Goal: Use online tool/utility: Utilize a website feature to perform a specific function

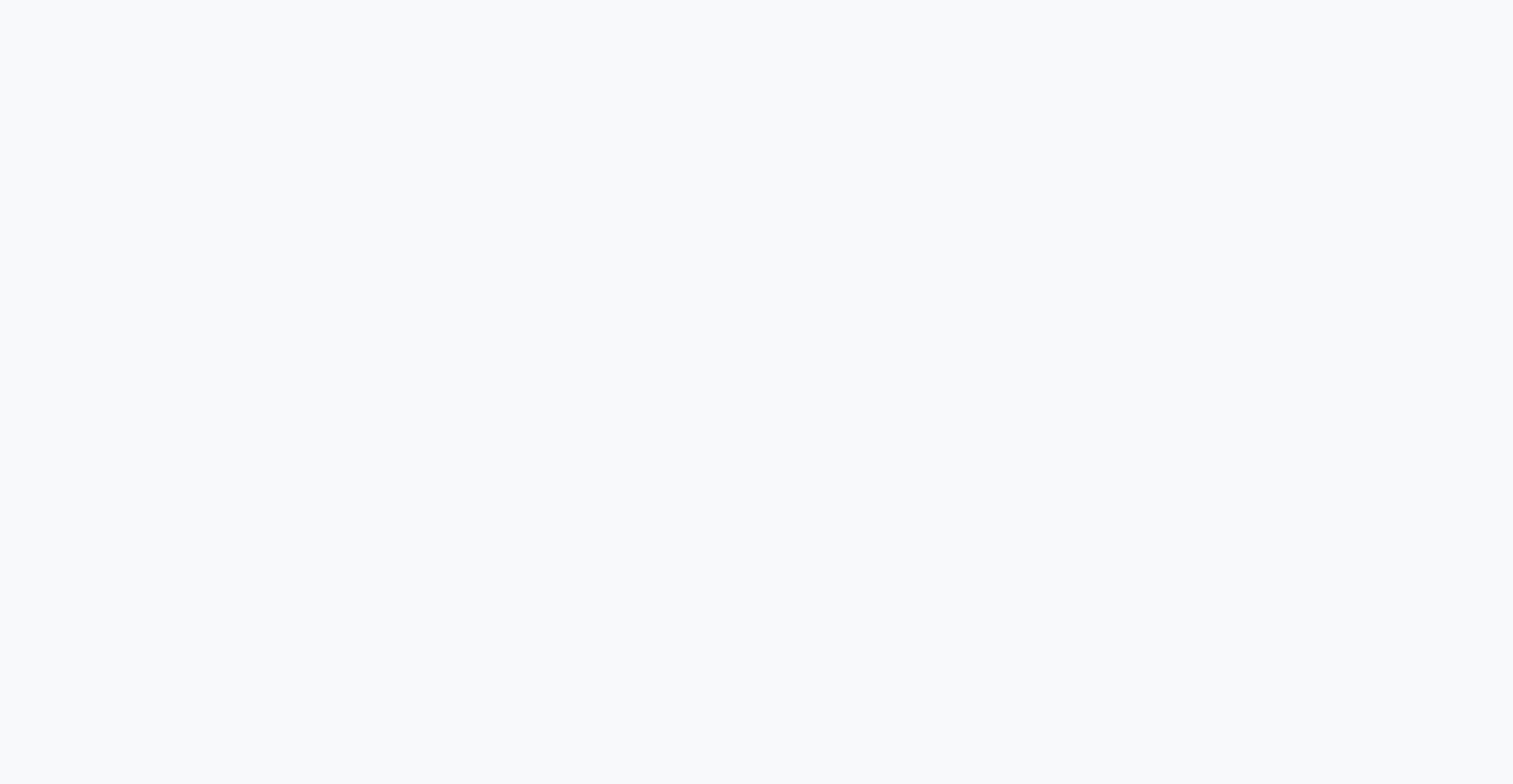
scroll to position [3139, 0]
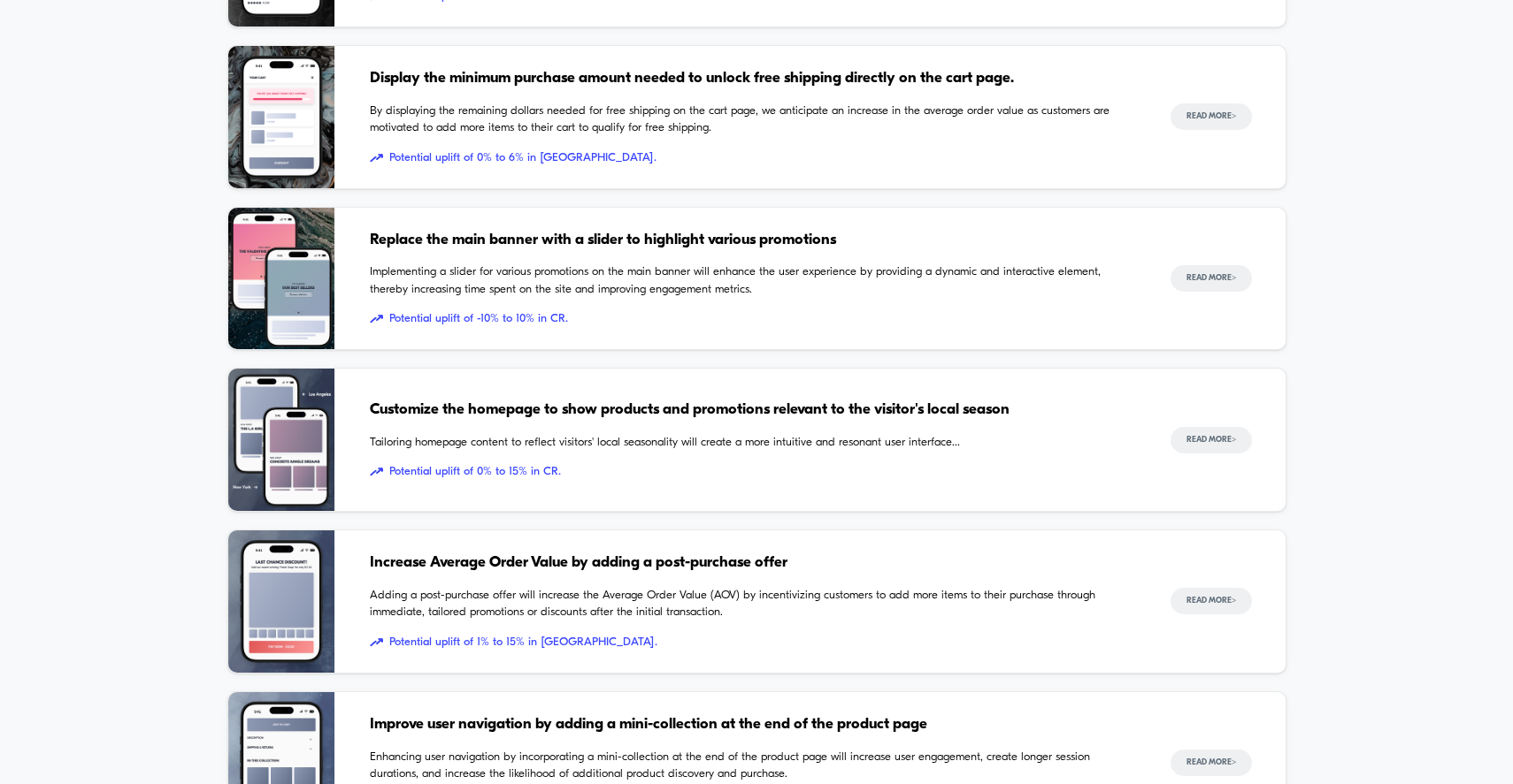
scroll to position [1615, 0]
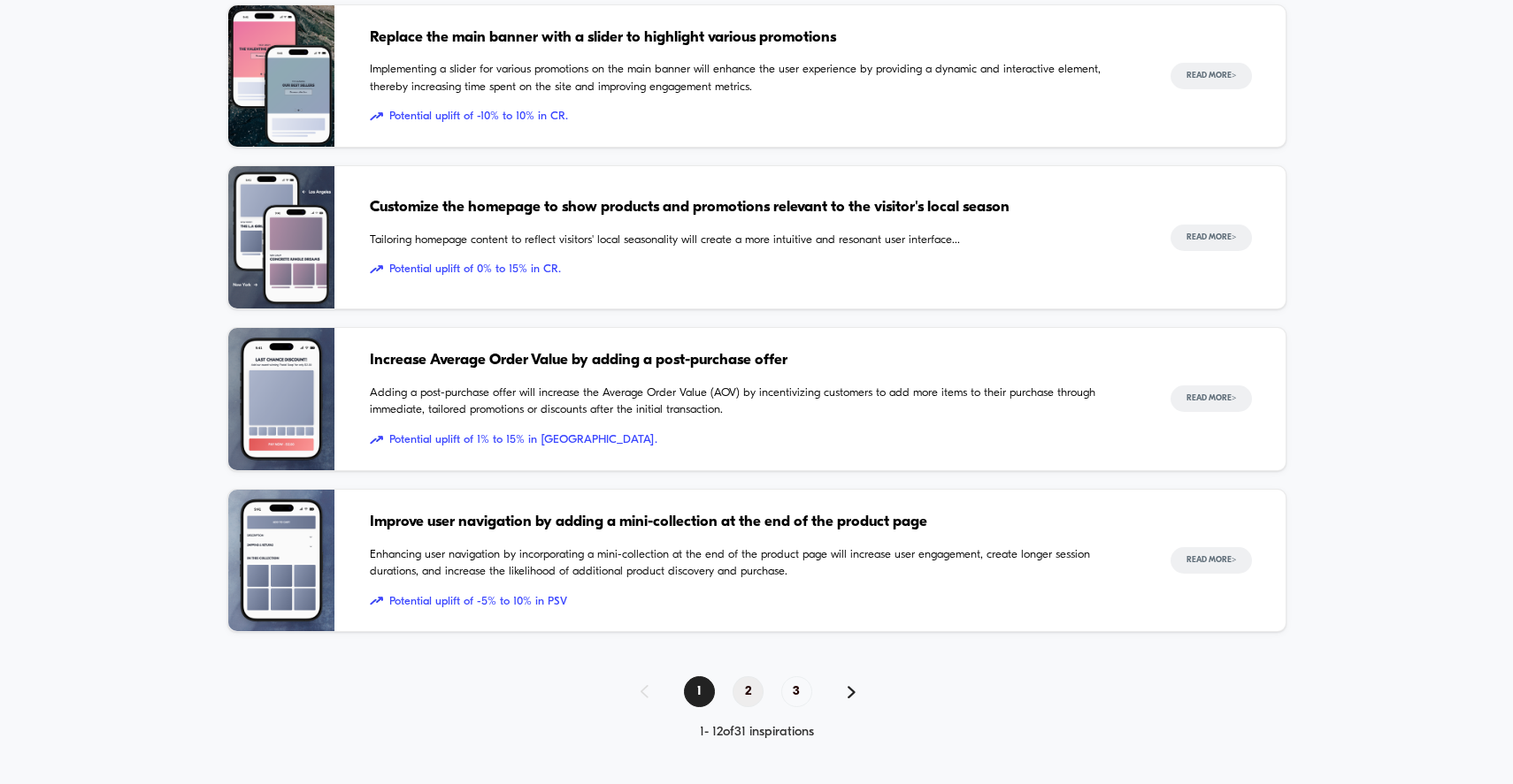
click at [742, 694] on span "2" at bounding box center [748, 692] width 31 height 31
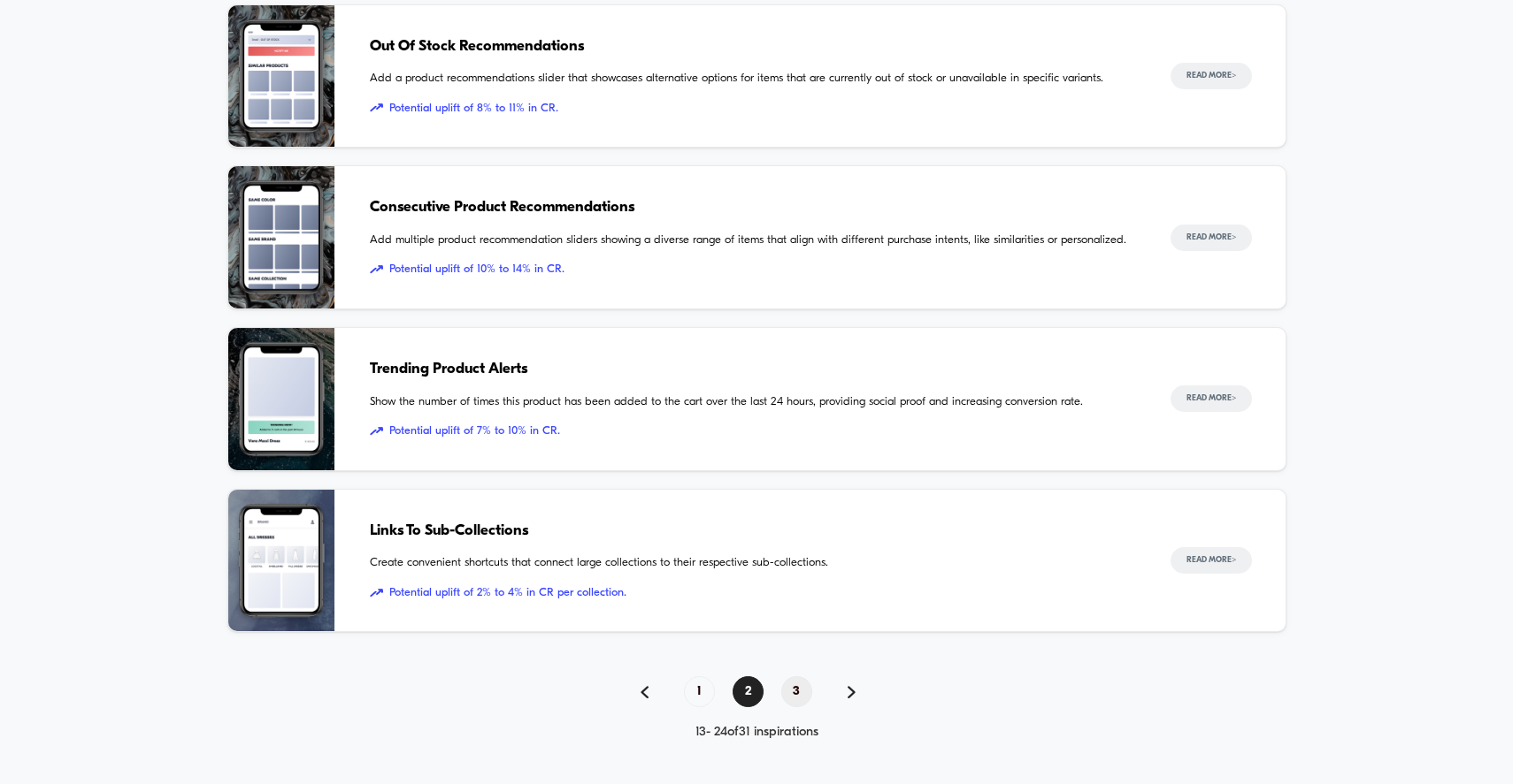
click at [803, 694] on span "3" at bounding box center [796, 692] width 31 height 31
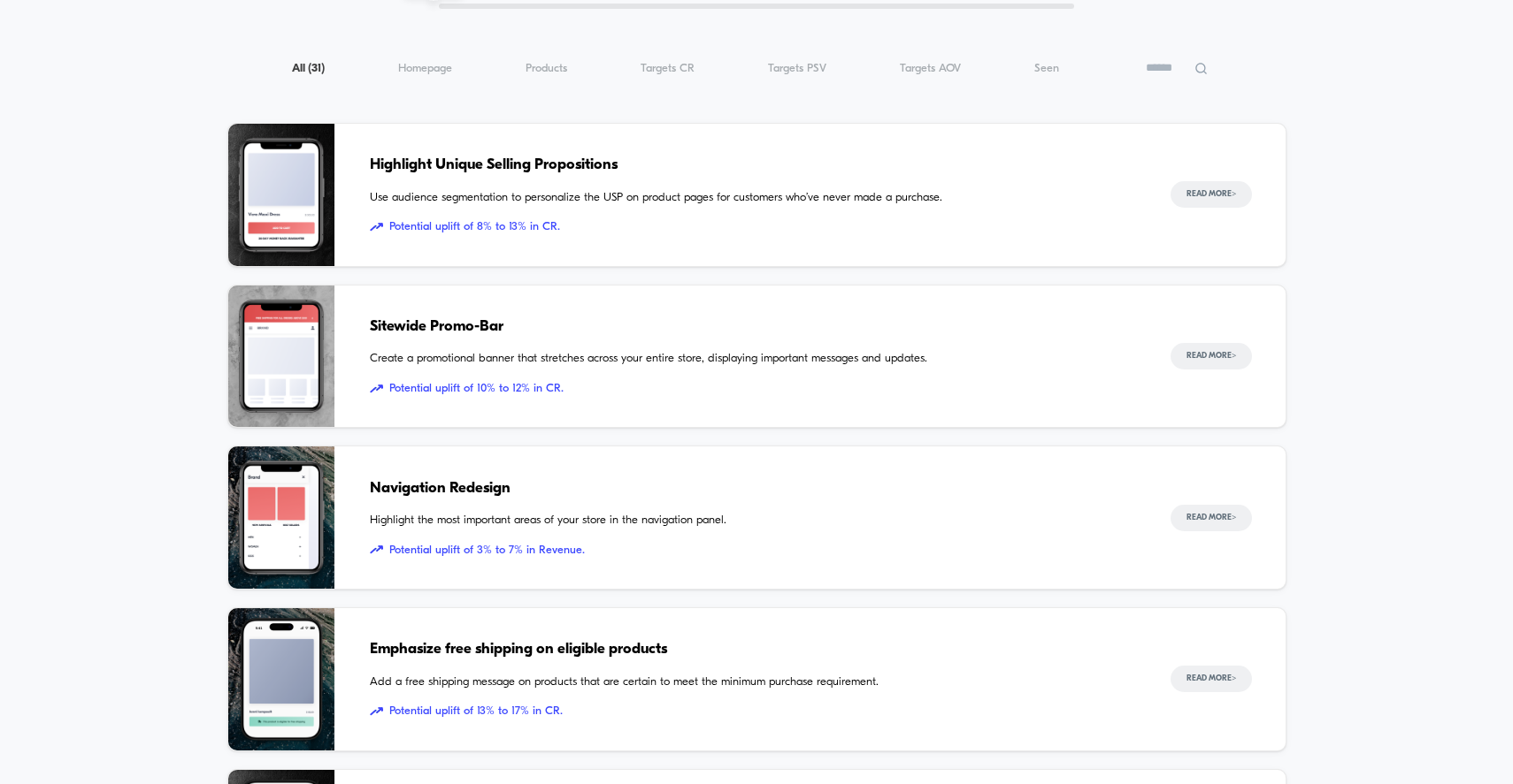
scroll to position [807, 0]
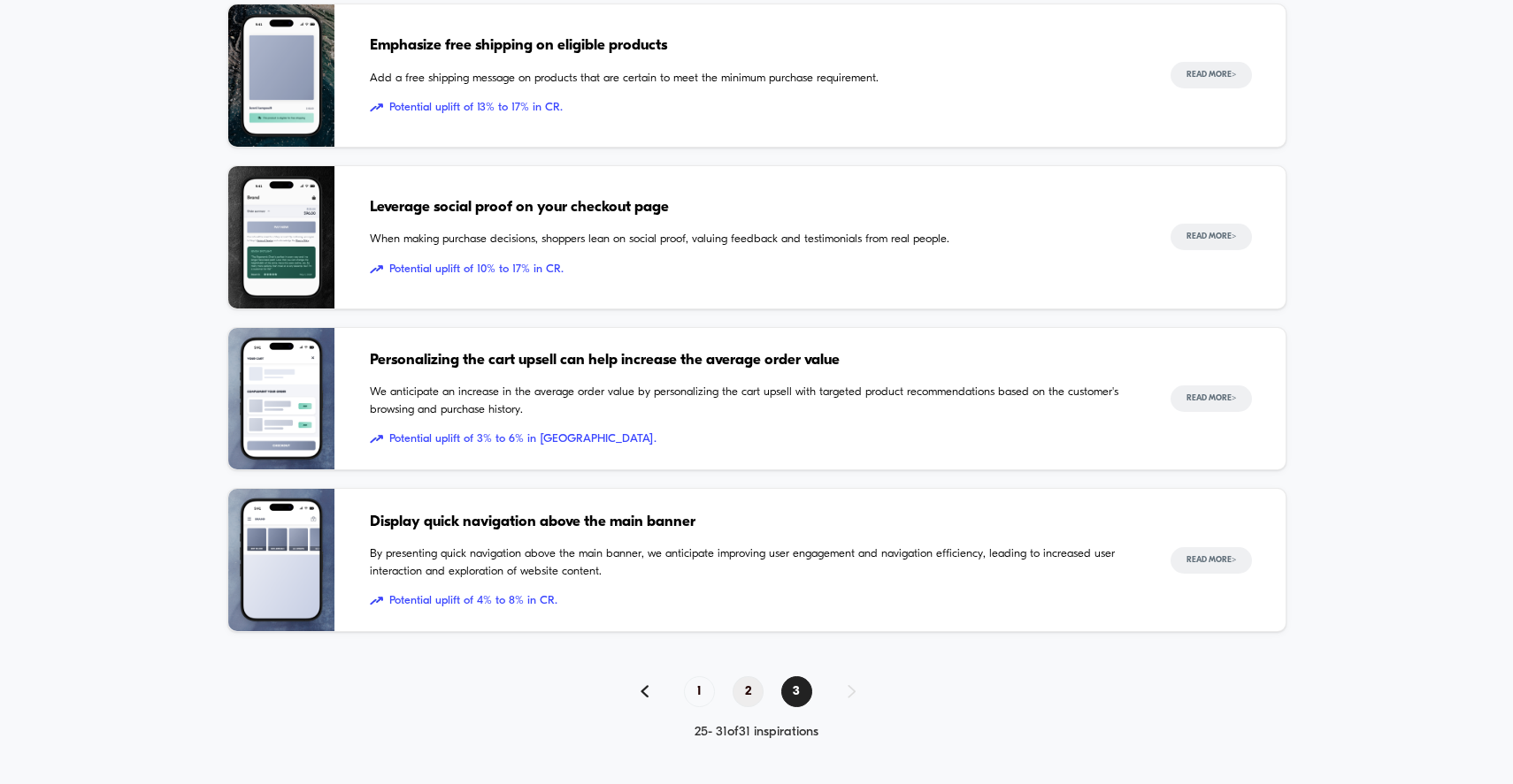
click at [748, 681] on span "2" at bounding box center [748, 692] width 31 height 31
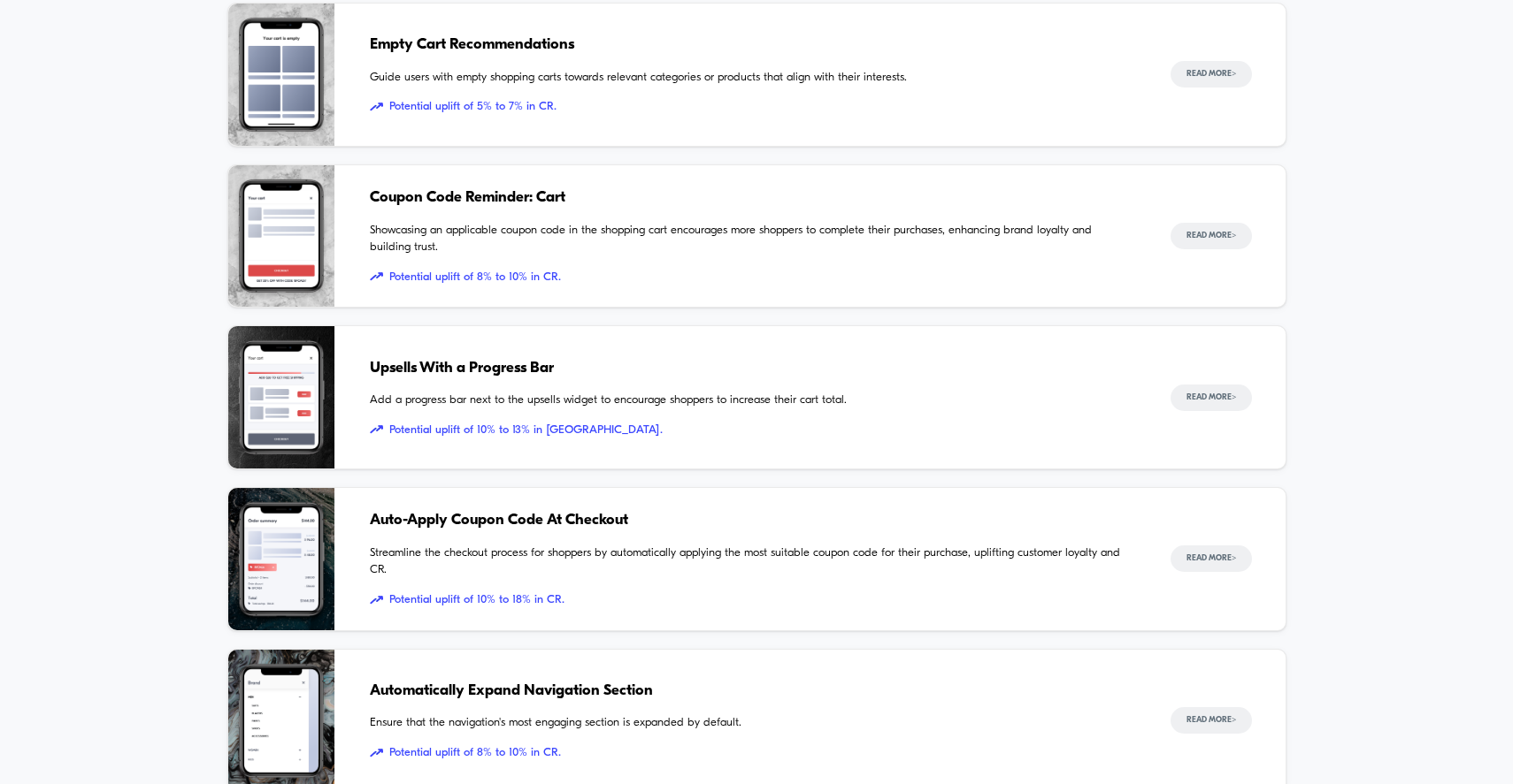
scroll to position [343, 0]
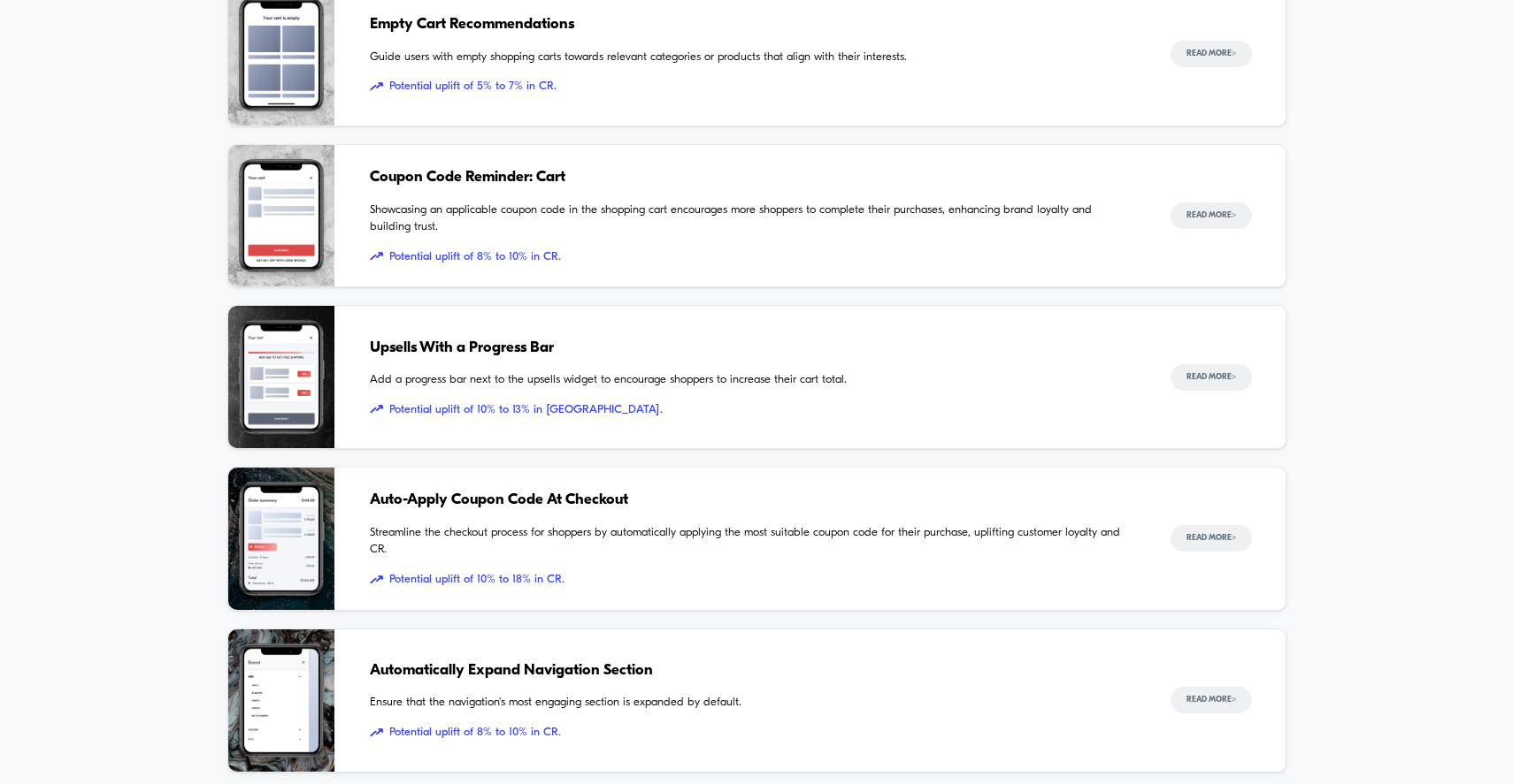
click at [534, 341] on span "Upsells With a Progress Bar" at bounding box center [753, 349] width 765 height 23
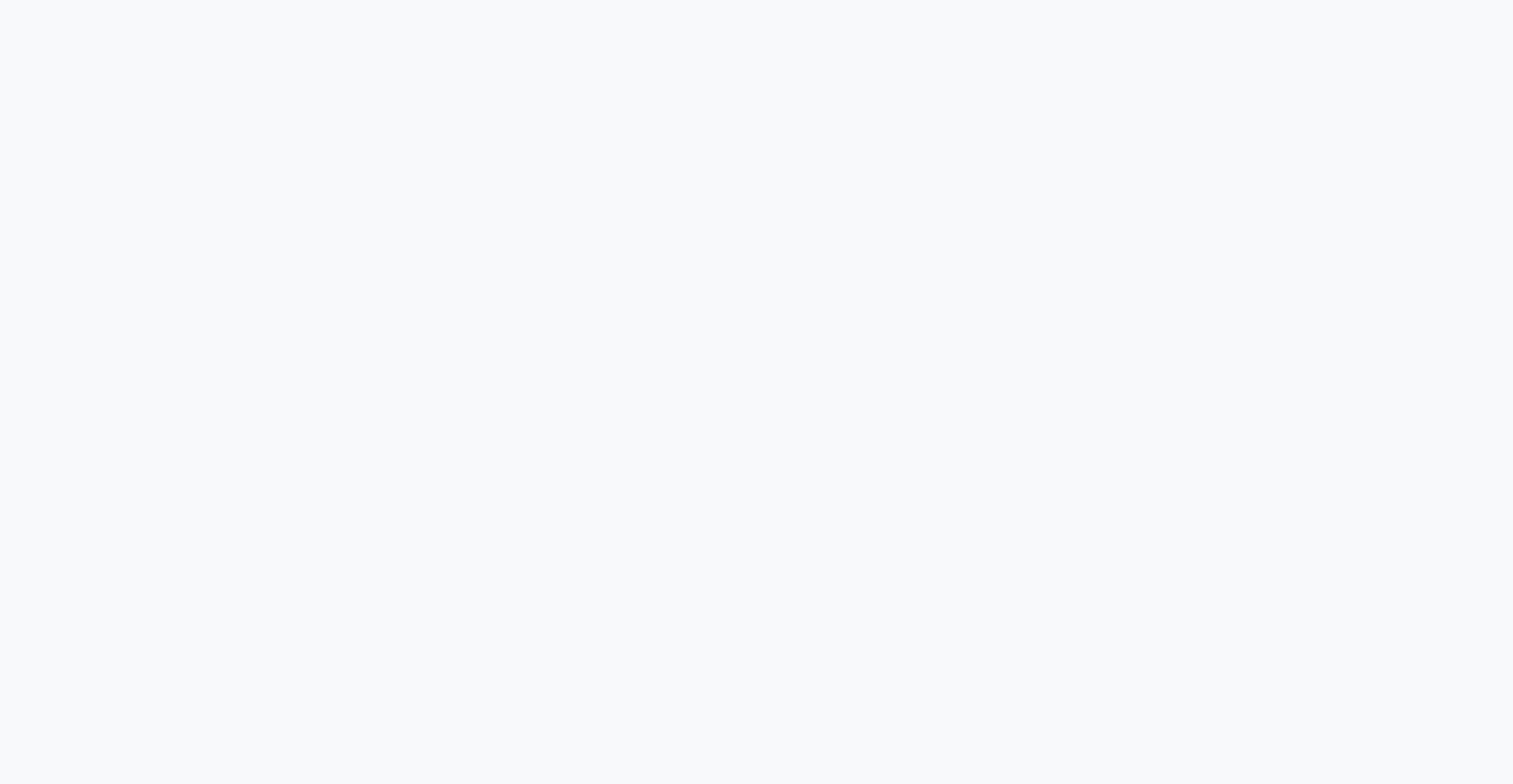
scroll to position [9914, 0]
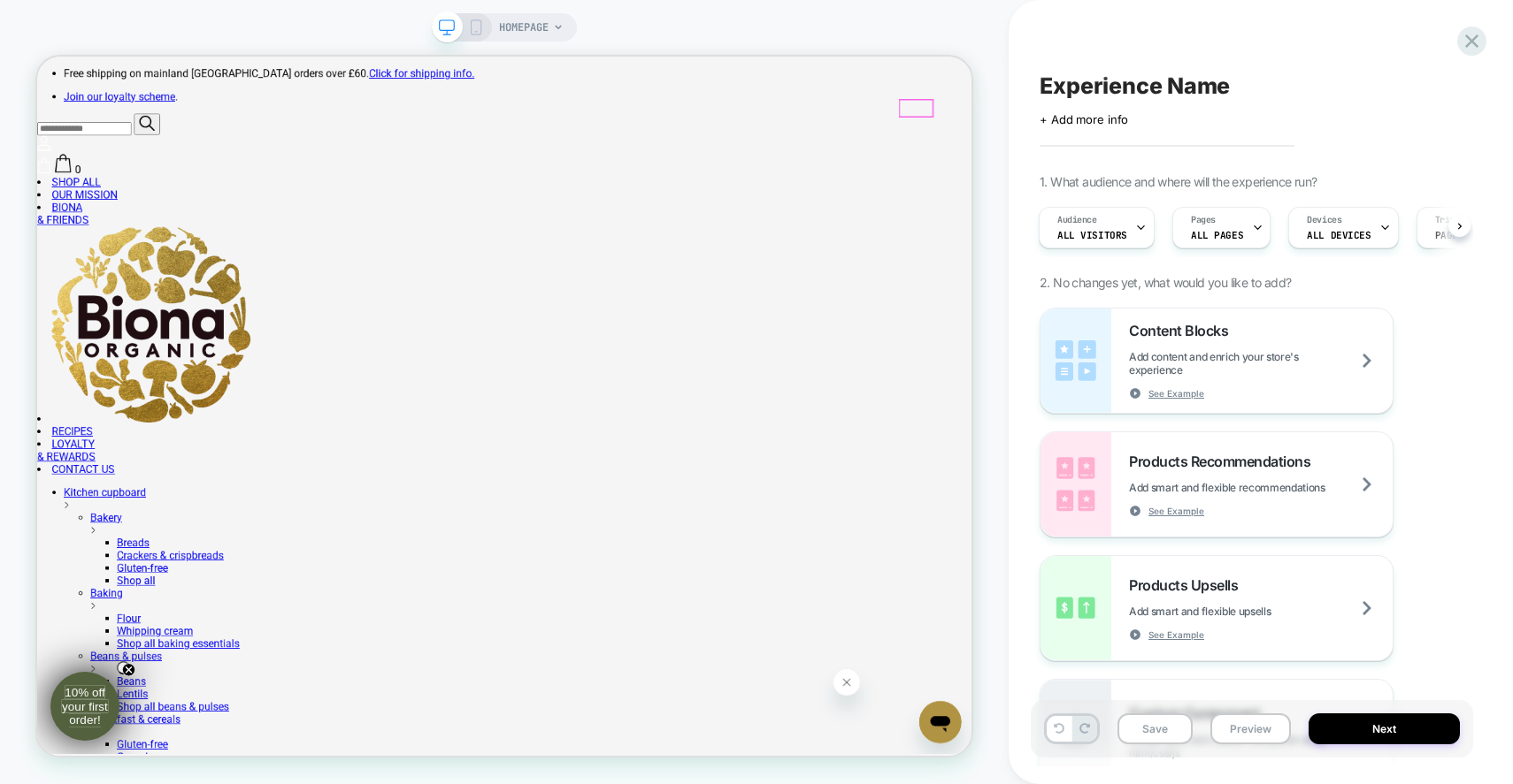
click at [96, 199] on span "0" at bounding box center [91, 207] width 8 height 17
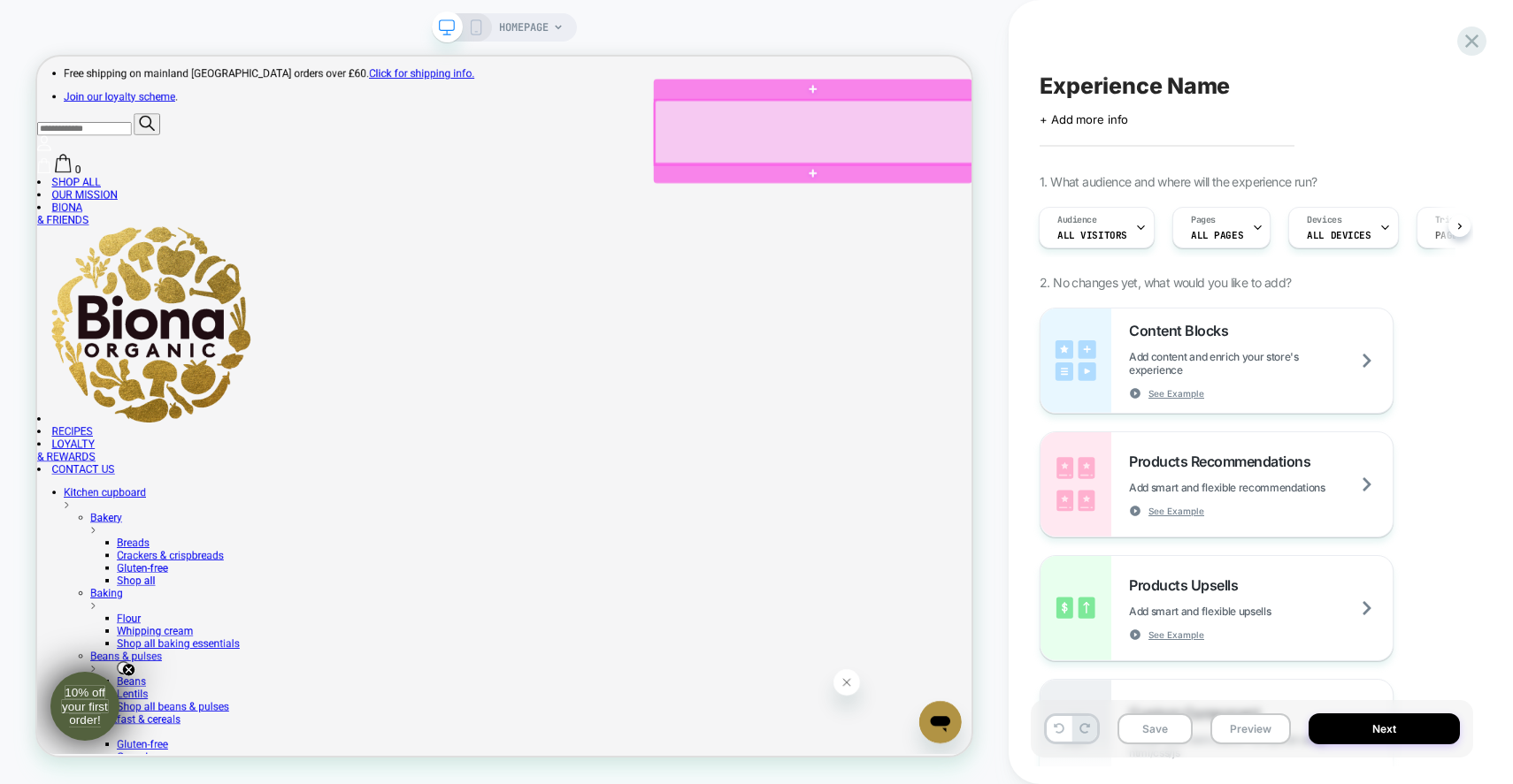
click at [1270, 141] on div at bounding box center [1073, 158] width 425 height 86
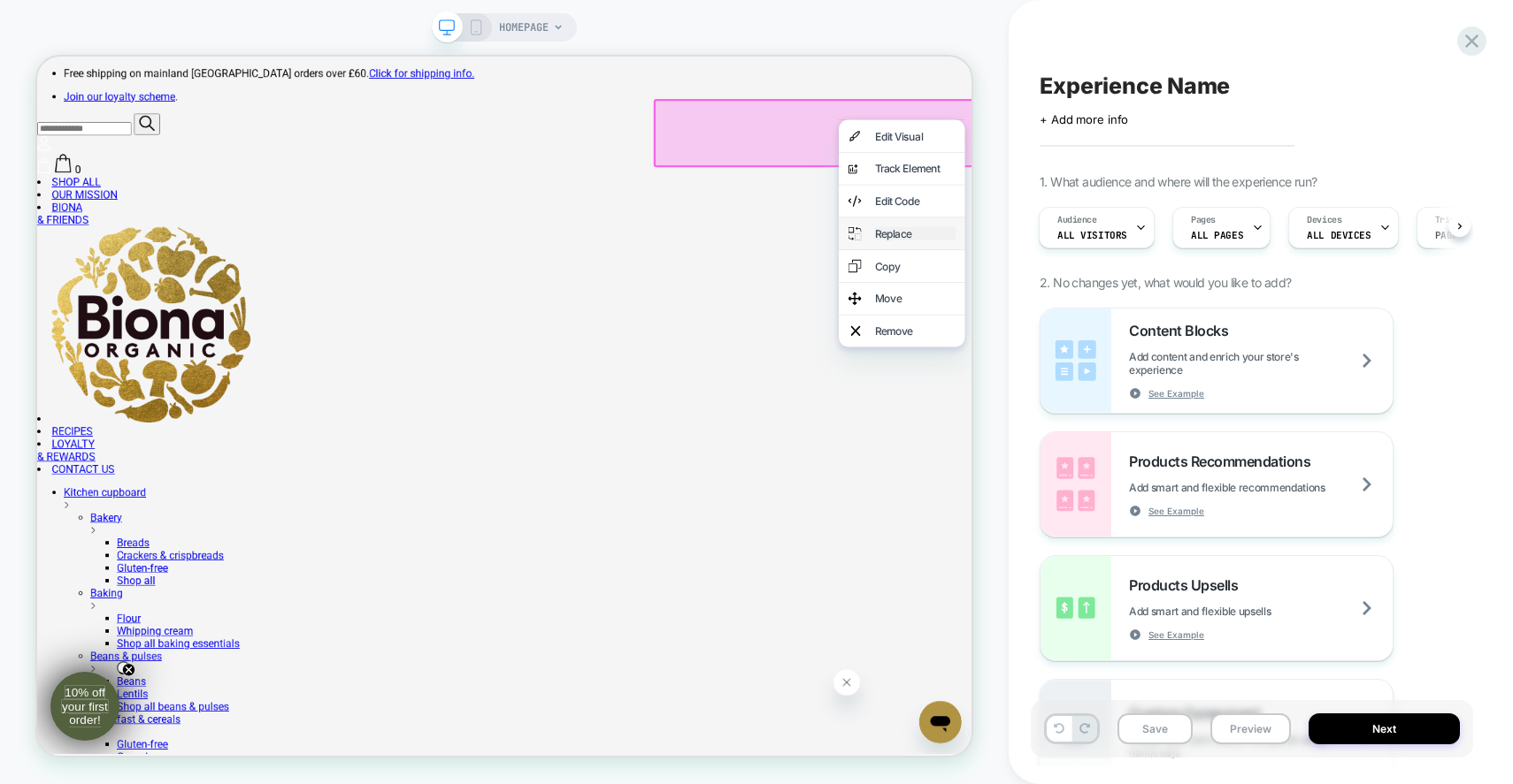
click at [1199, 297] on div "Replace" at bounding box center [1208, 293] width 108 height 18
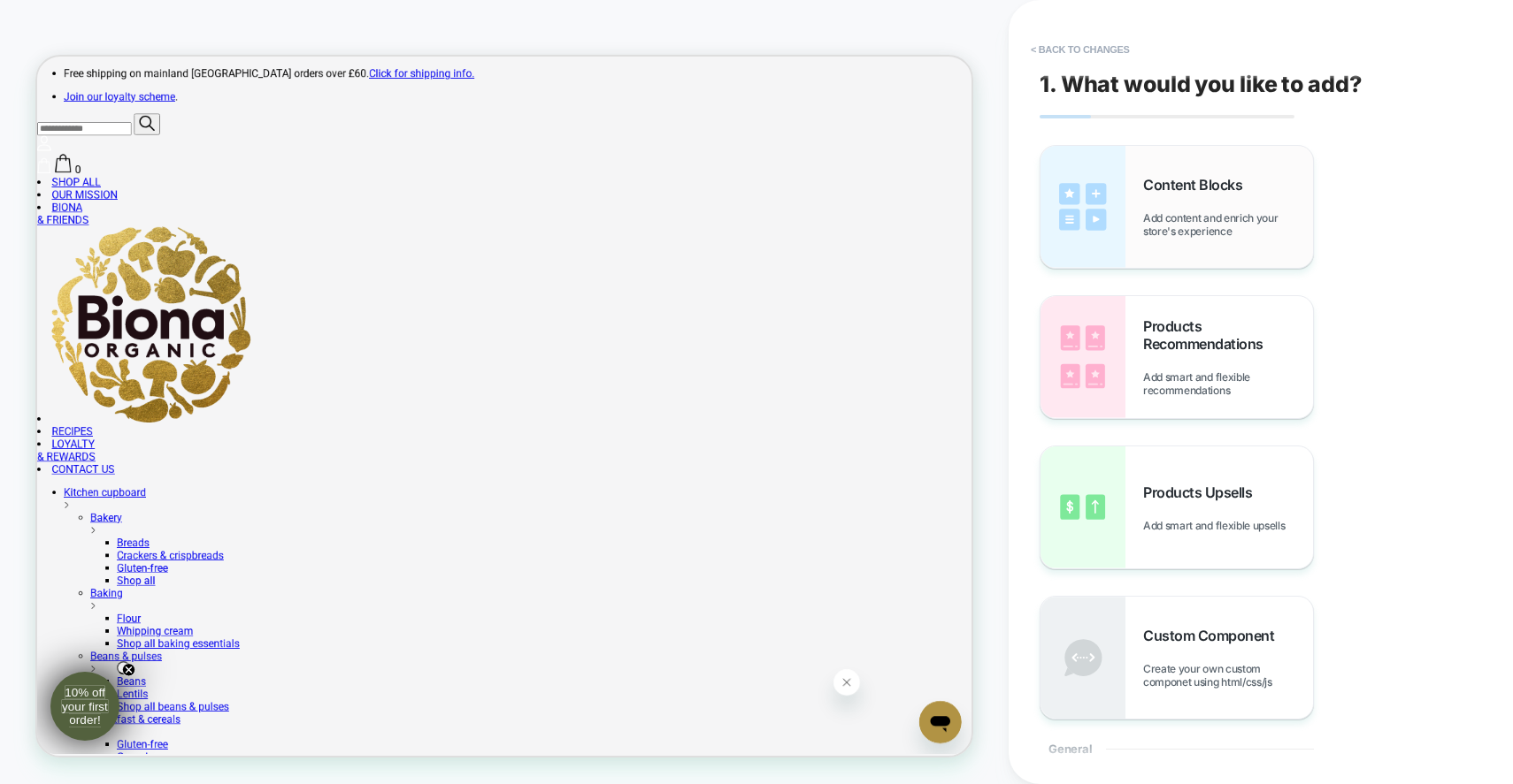
click at [1202, 176] on span "Content Blocks" at bounding box center [1197, 184] width 108 height 18
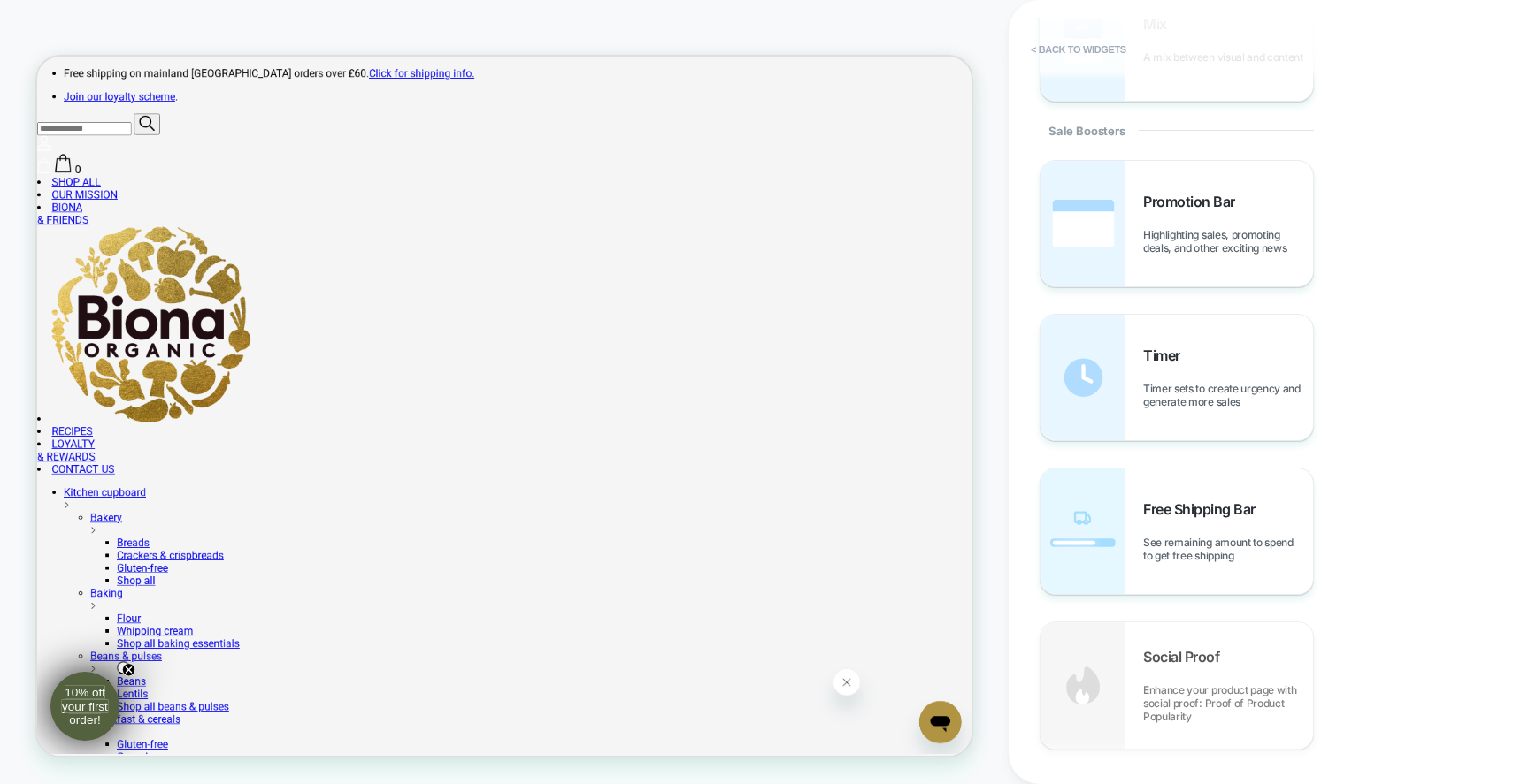
scroll to position [1701, 0]
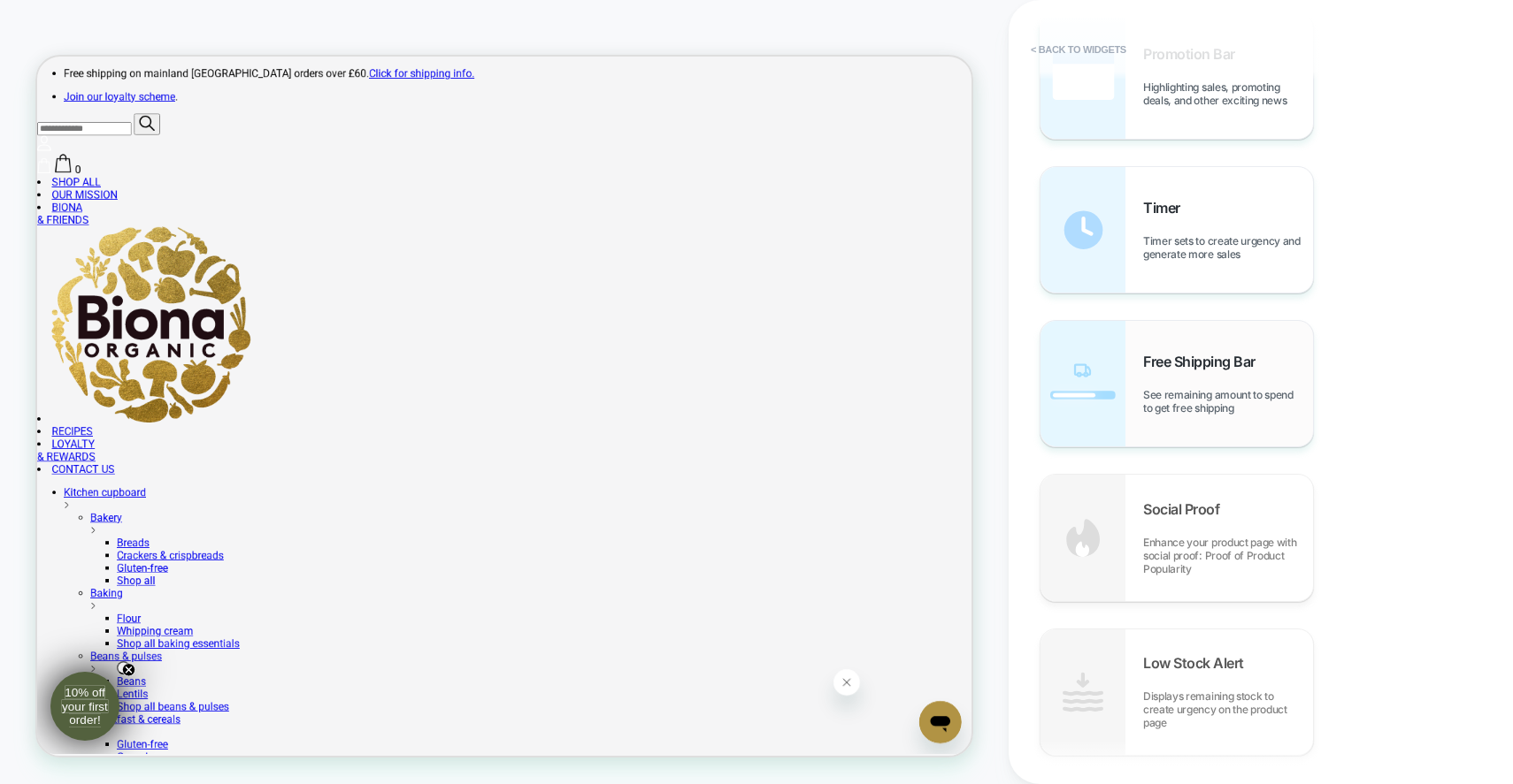
click at [1200, 382] on div "Free Shipping Bar See remaining amount to spend to get free shipping" at bounding box center [1227, 384] width 169 height 62
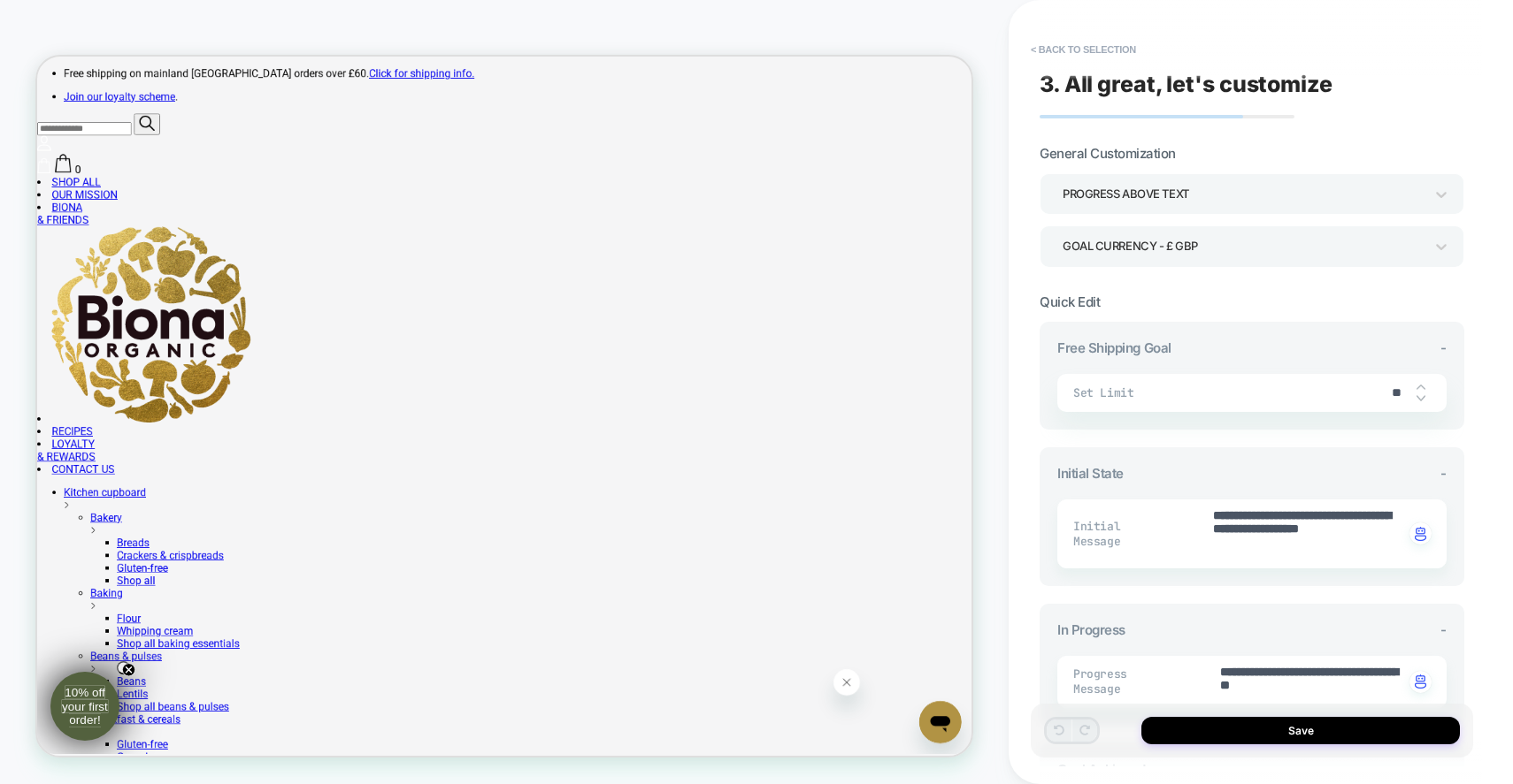
click at [1178, 191] on div "Progress above Text" at bounding box center [1242, 193] width 361 height 24
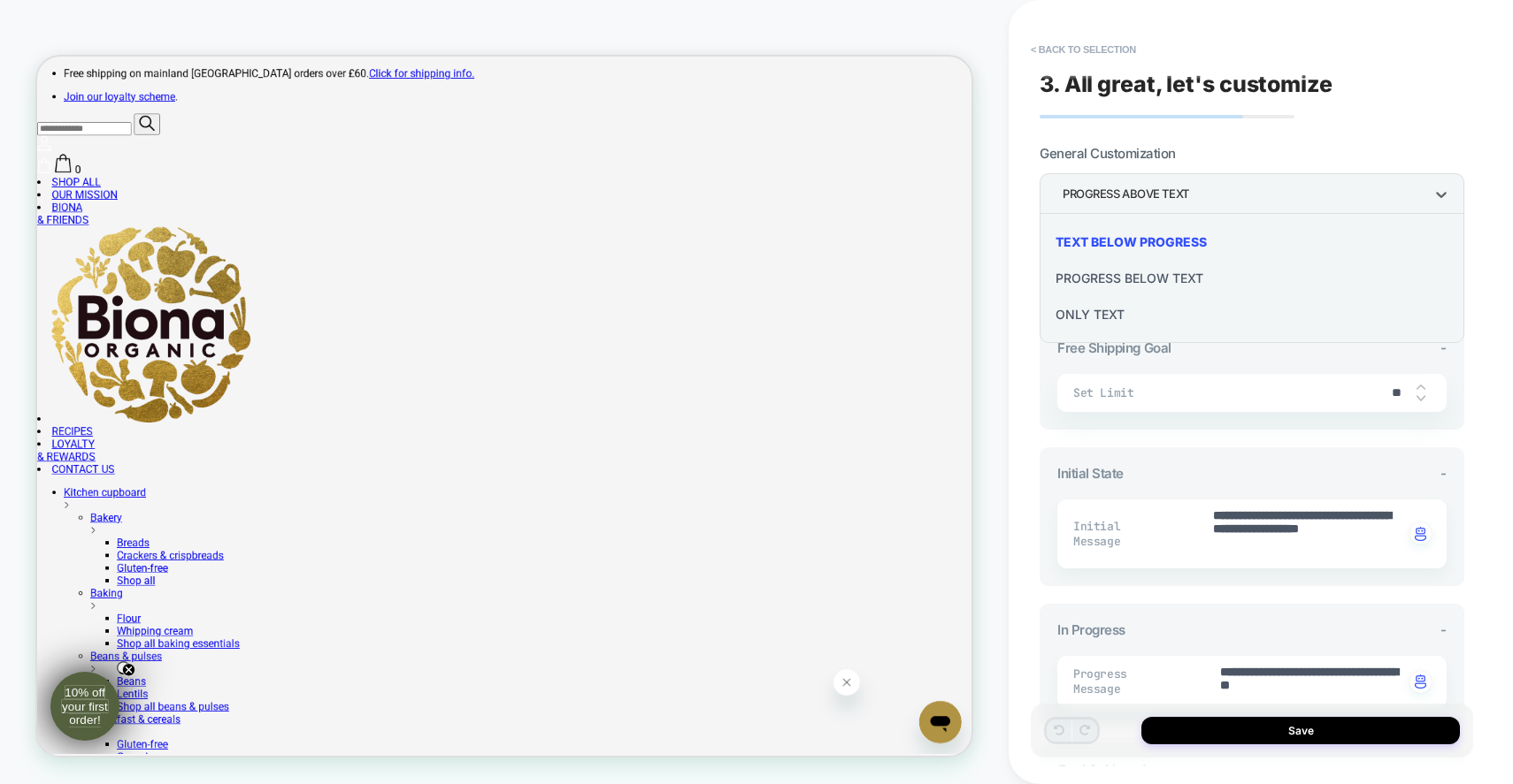
click at [1124, 276] on div "Progress Below Text" at bounding box center [1251, 278] width 411 height 36
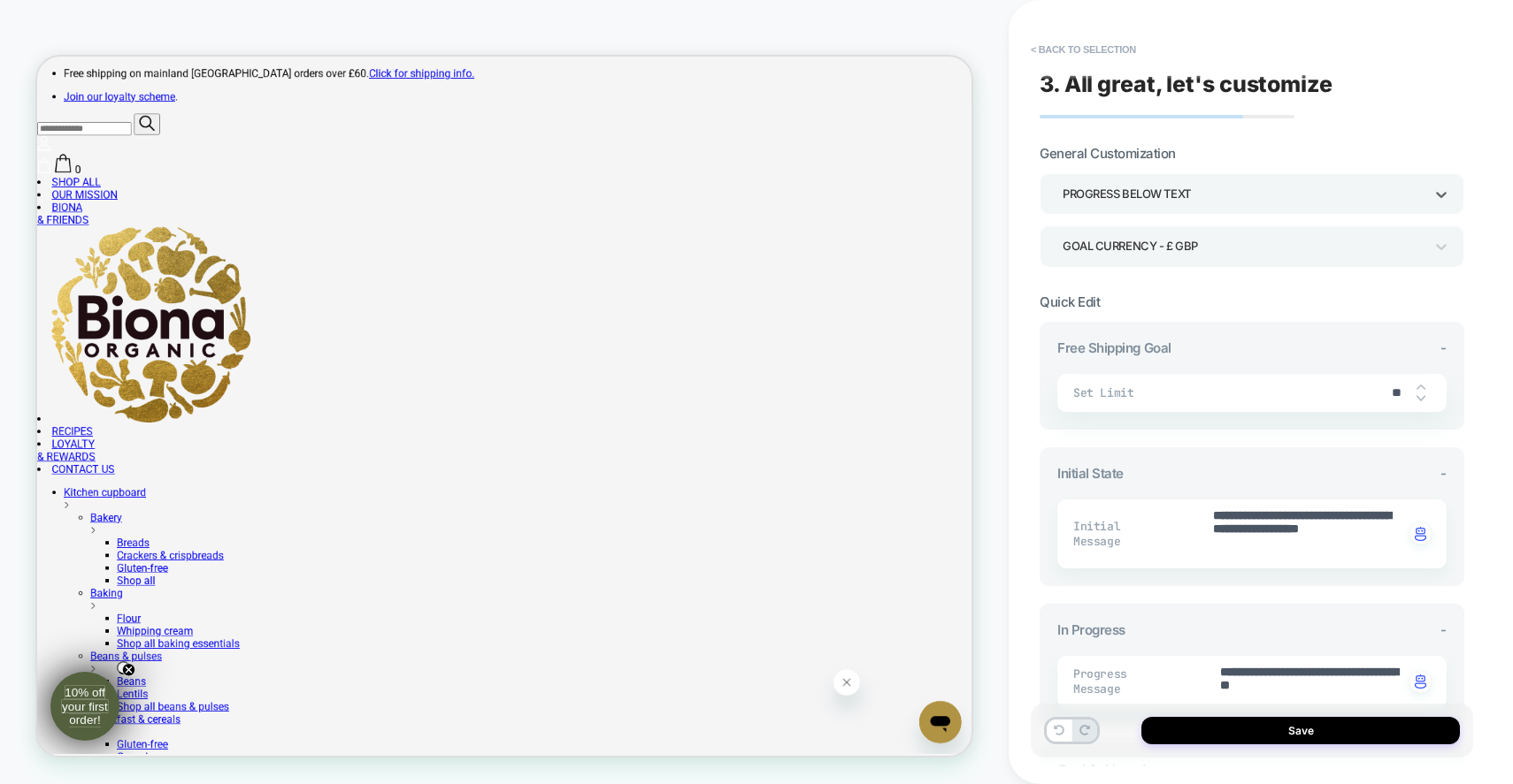
click at [1144, 247] on div "Goal Currency - £ GBP" at bounding box center [1242, 246] width 361 height 24
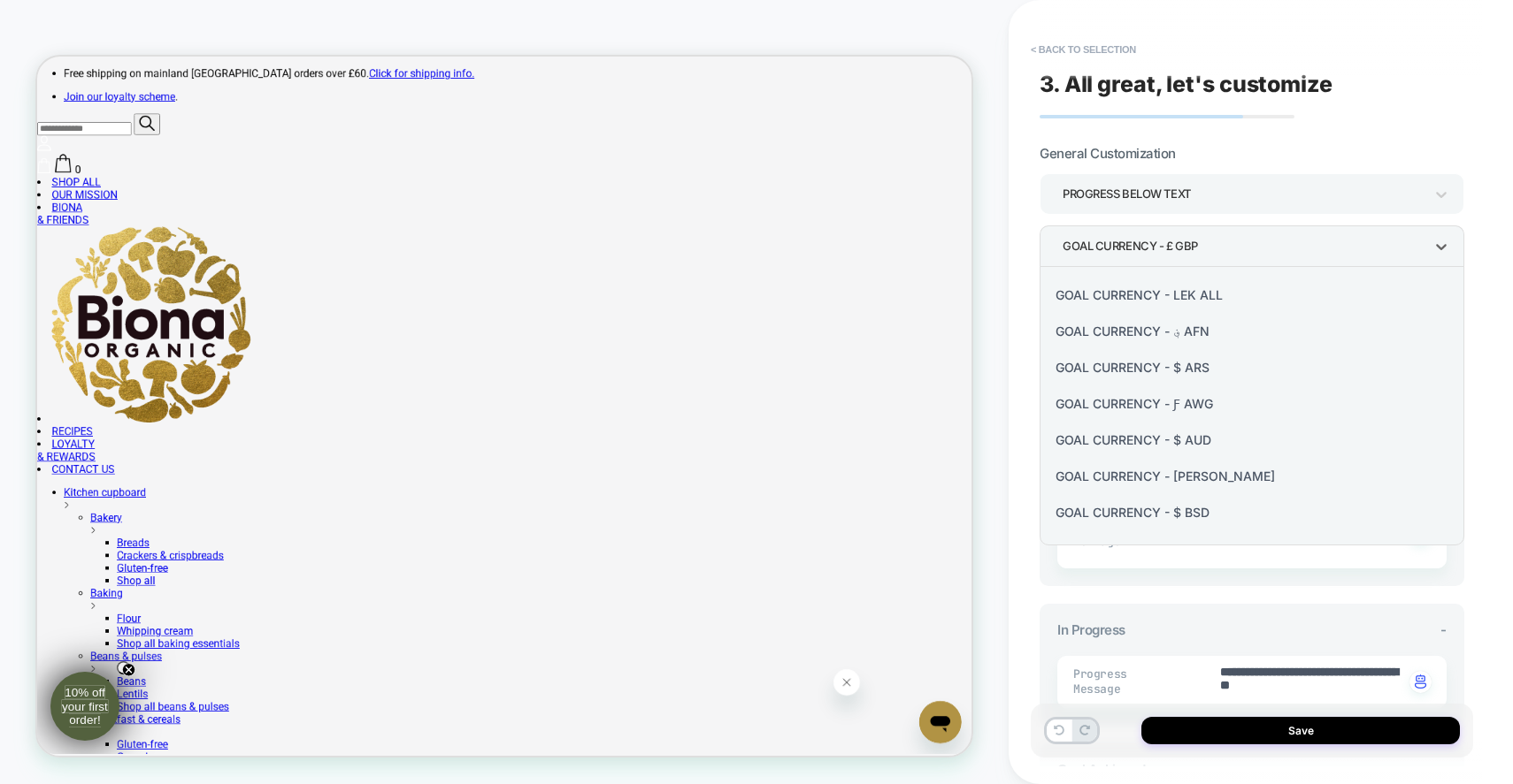
click at [1309, 132] on div at bounding box center [756, 392] width 1513 height 784
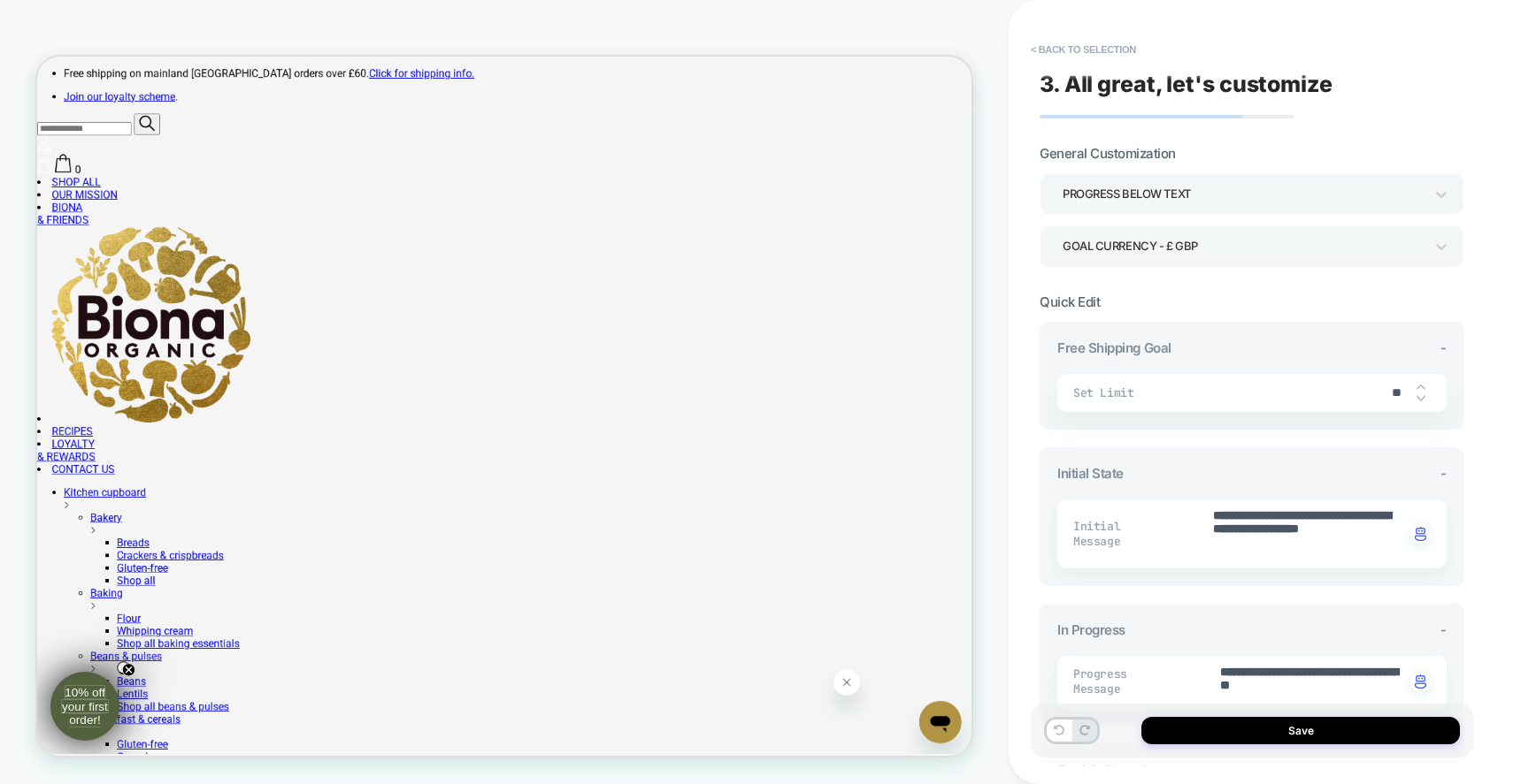
scroll to position [53, 0]
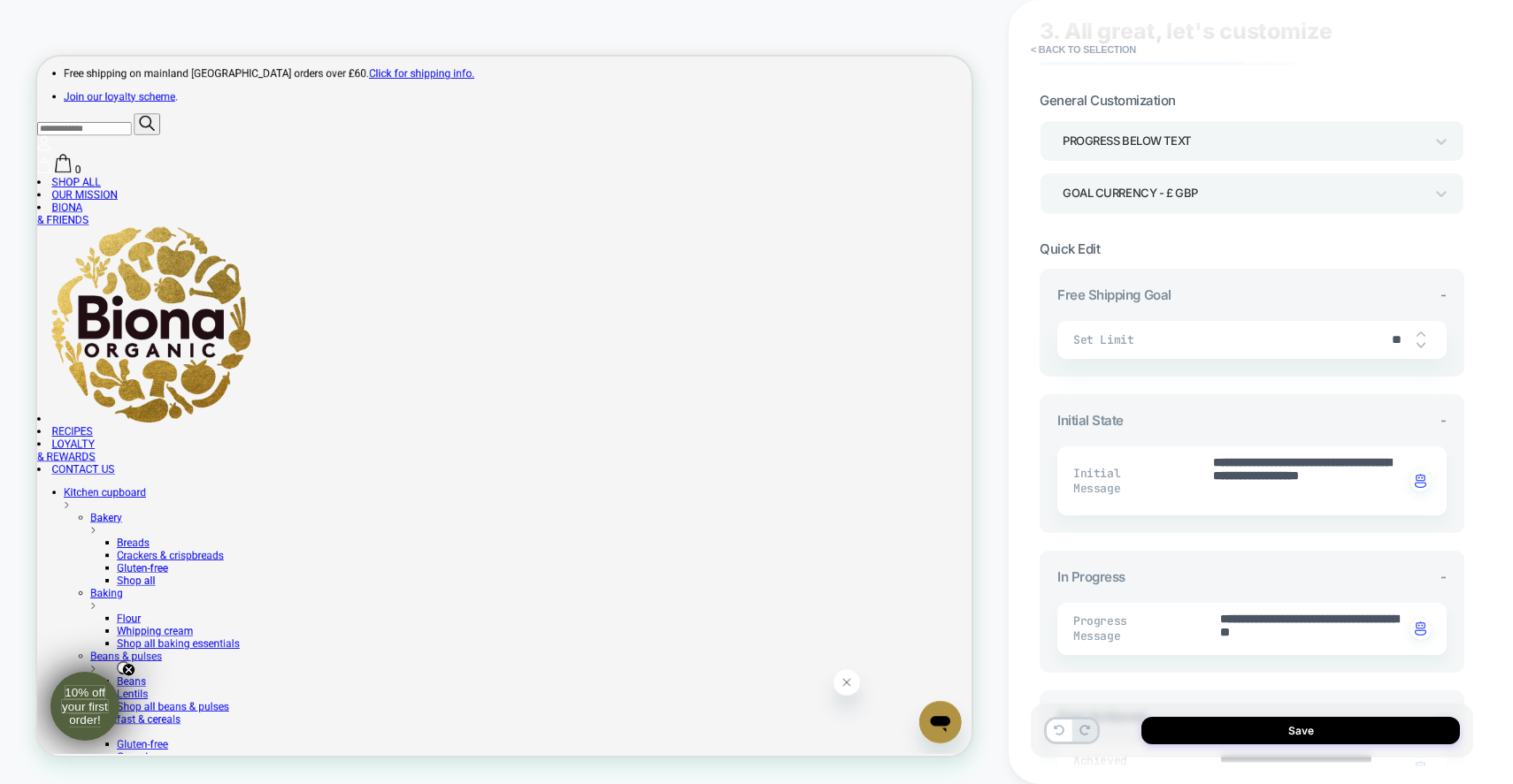
click at [1180, 326] on div "Set Limit **" at bounding box center [1251, 340] width 390 height 38
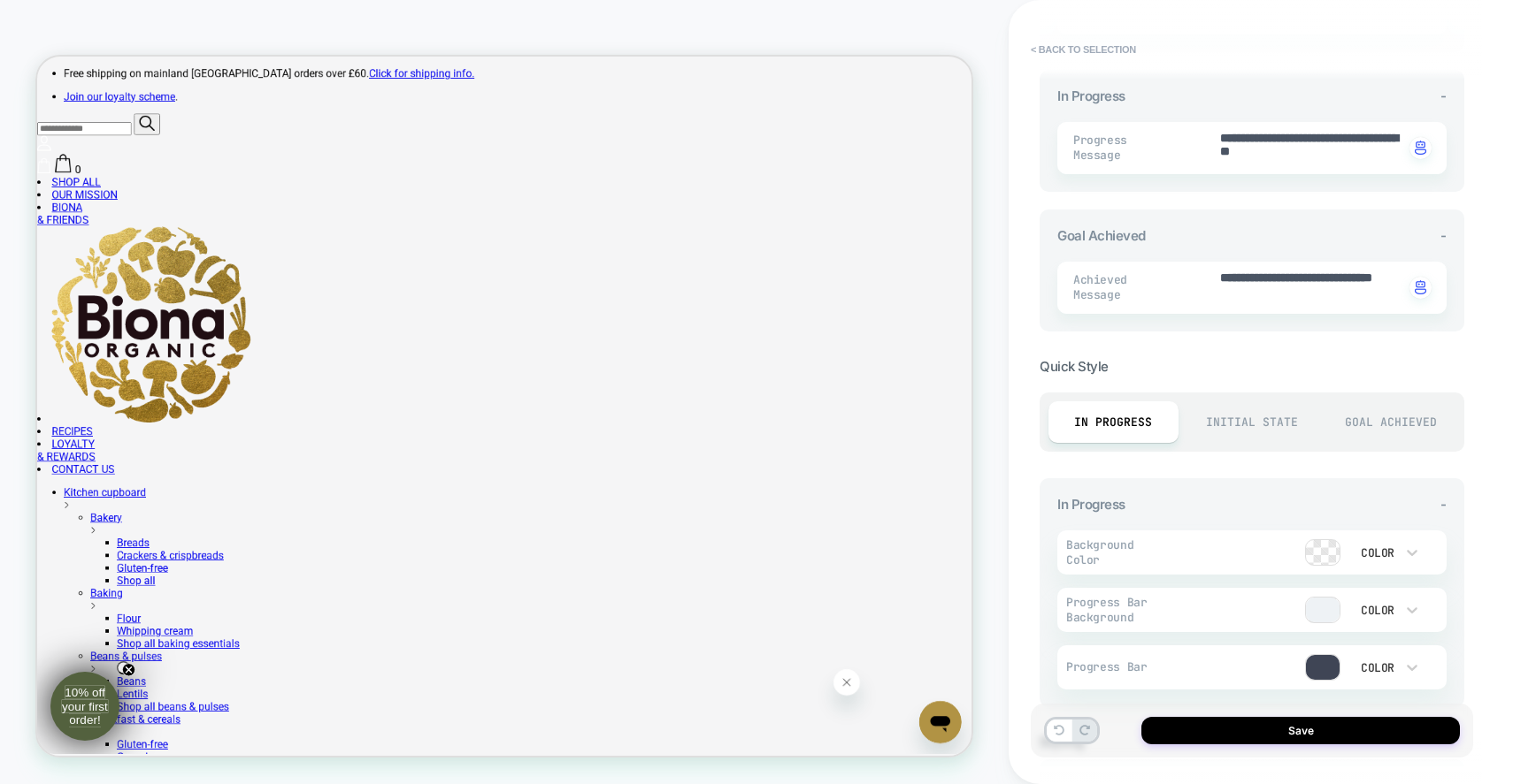
scroll to position [545, 0]
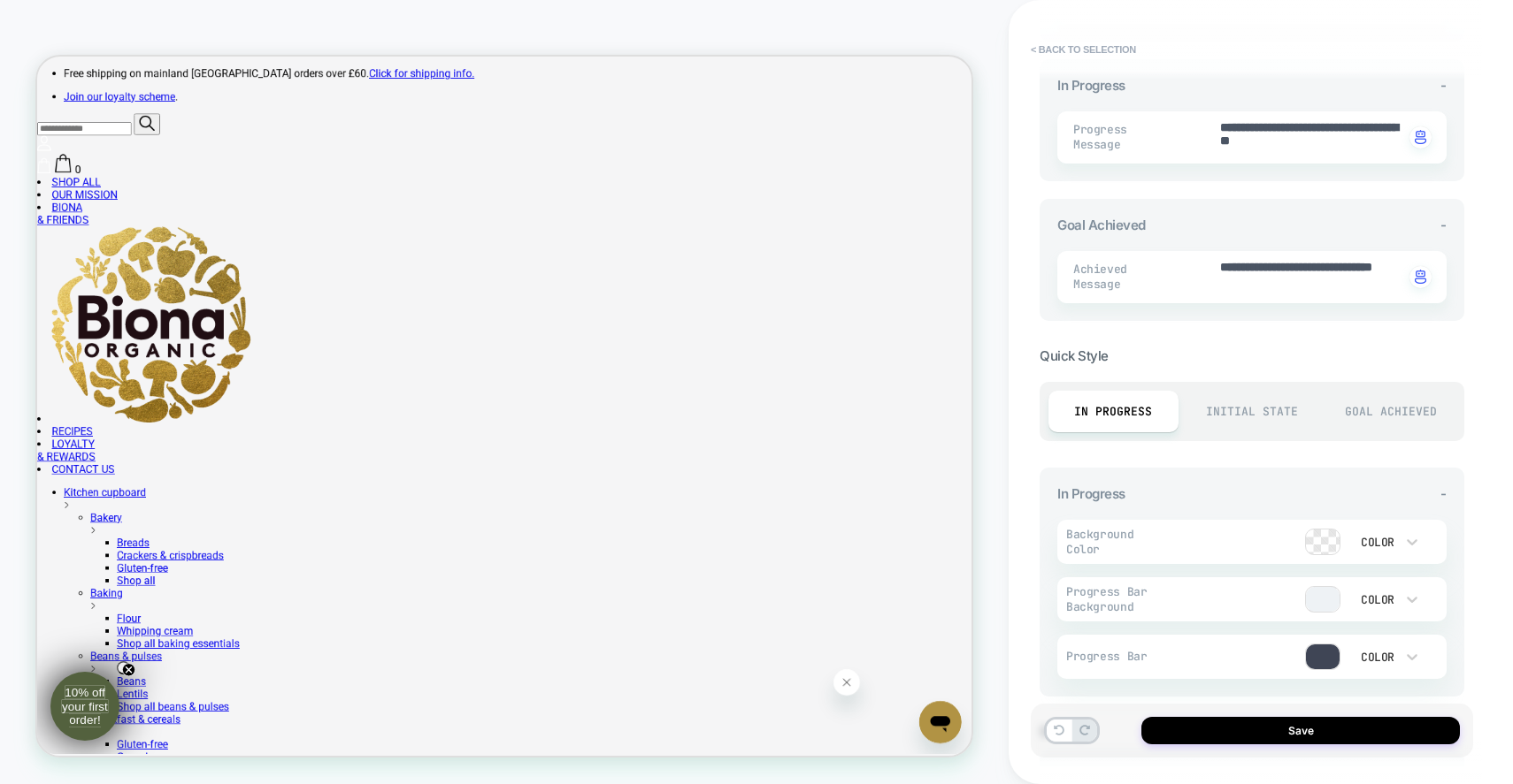
click at [1239, 395] on div "Initial State" at bounding box center [1252, 412] width 130 height 42
click at [1375, 404] on div "Goal Achieved" at bounding box center [1391, 412] width 130 height 42
type textarea "*"
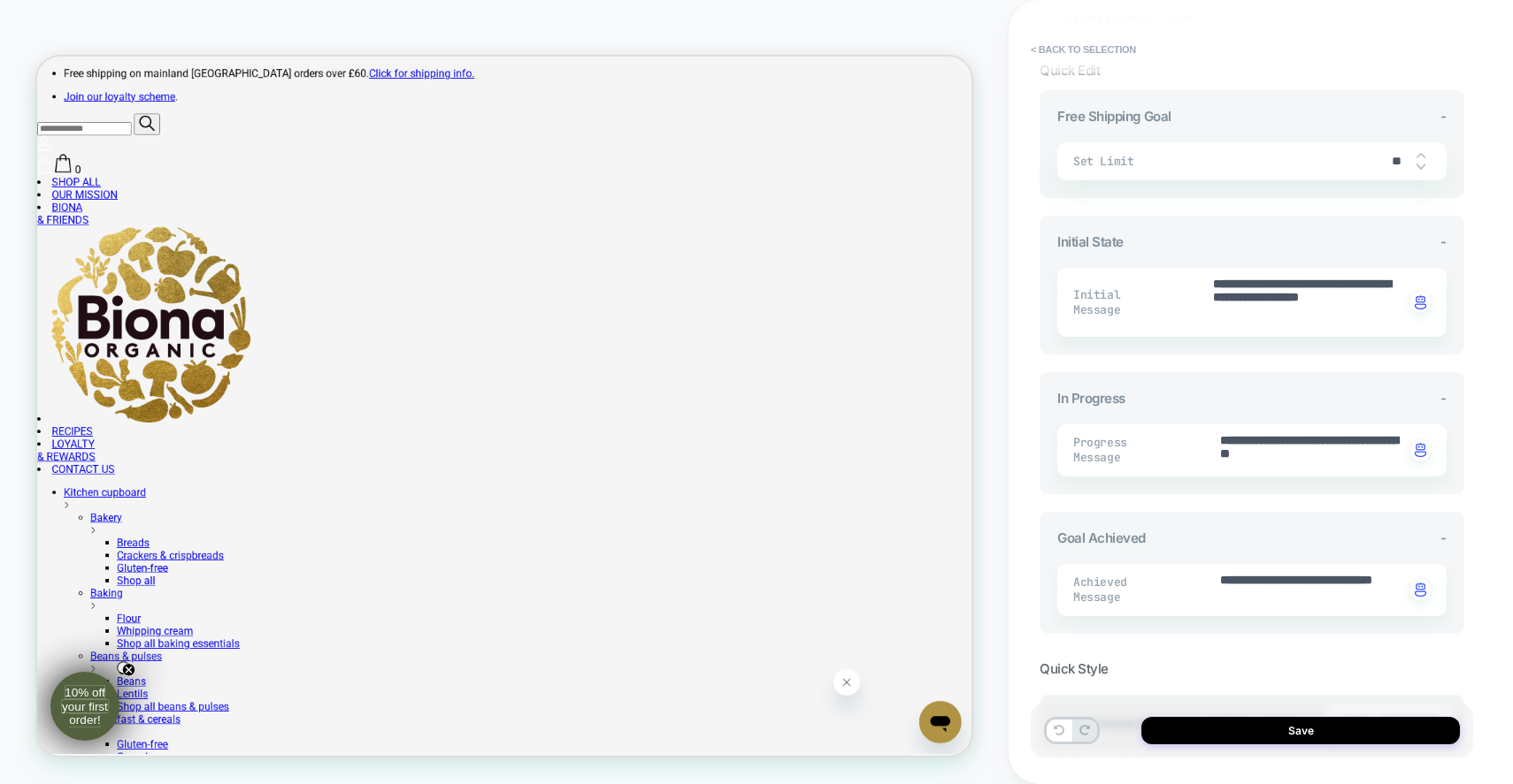
scroll to position [0, 0]
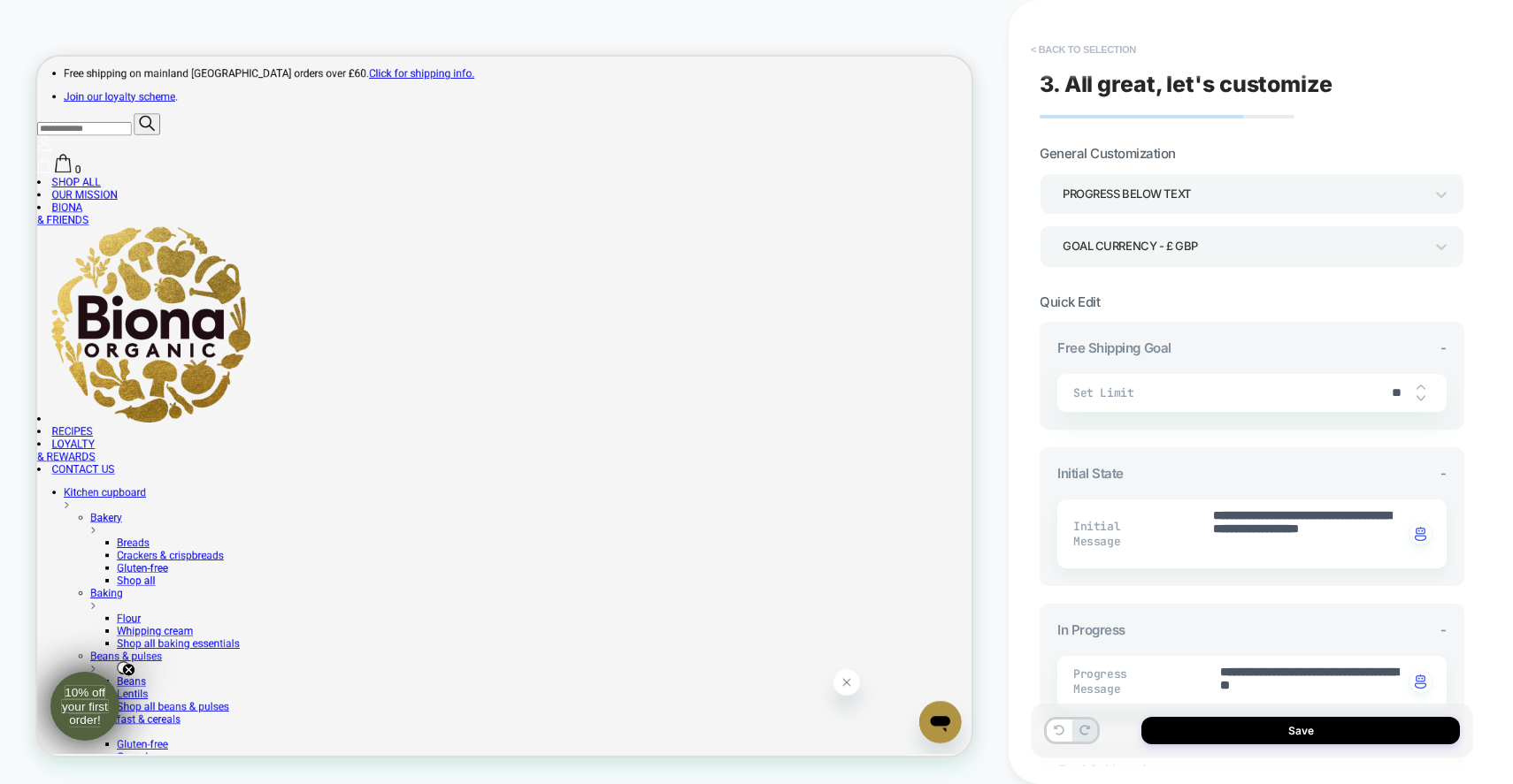
click at [1070, 57] on button "< Back to selection" at bounding box center [1084, 50] width 123 height 28
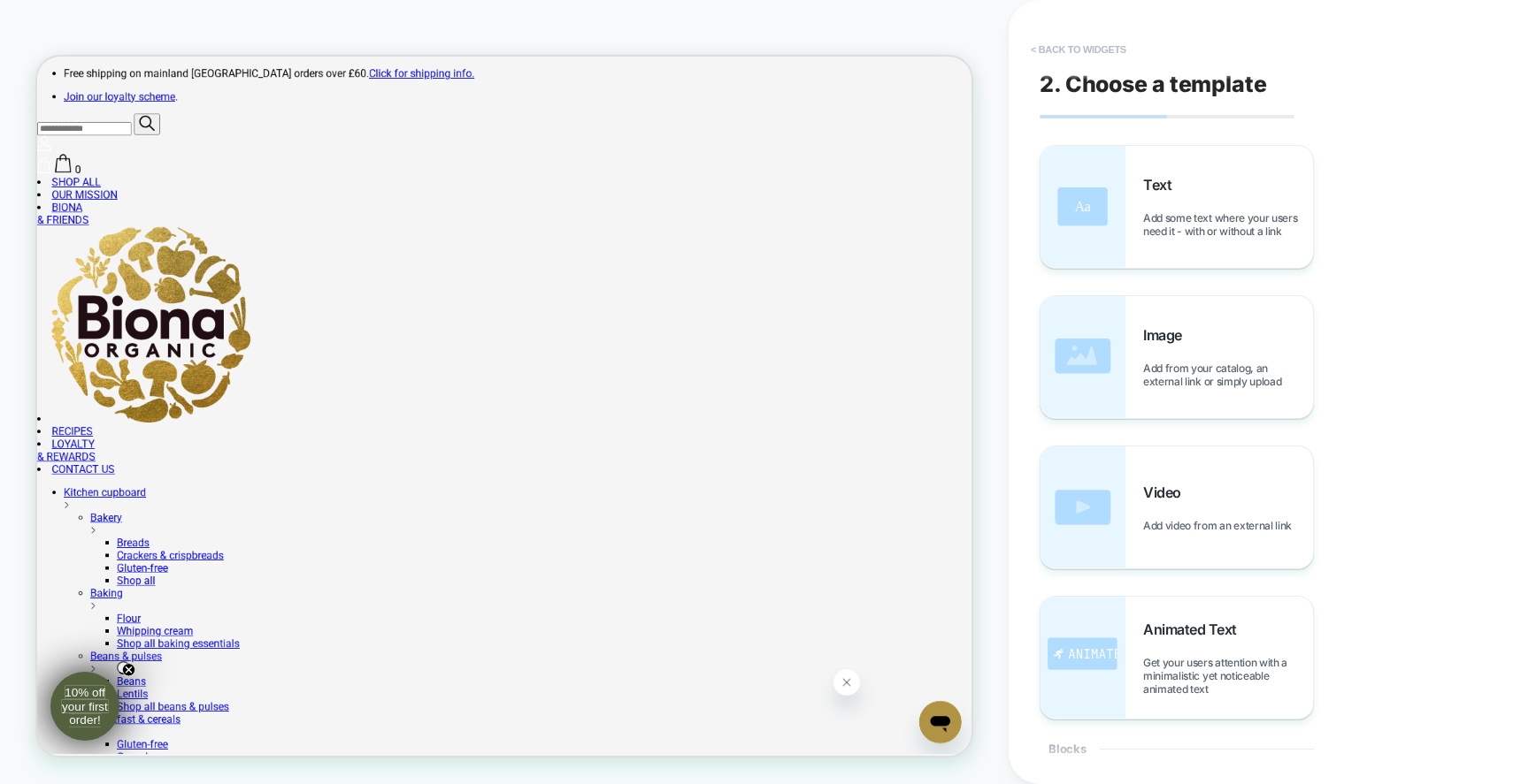
click at [1067, 45] on button "< Back to widgets" at bounding box center [1079, 50] width 114 height 28
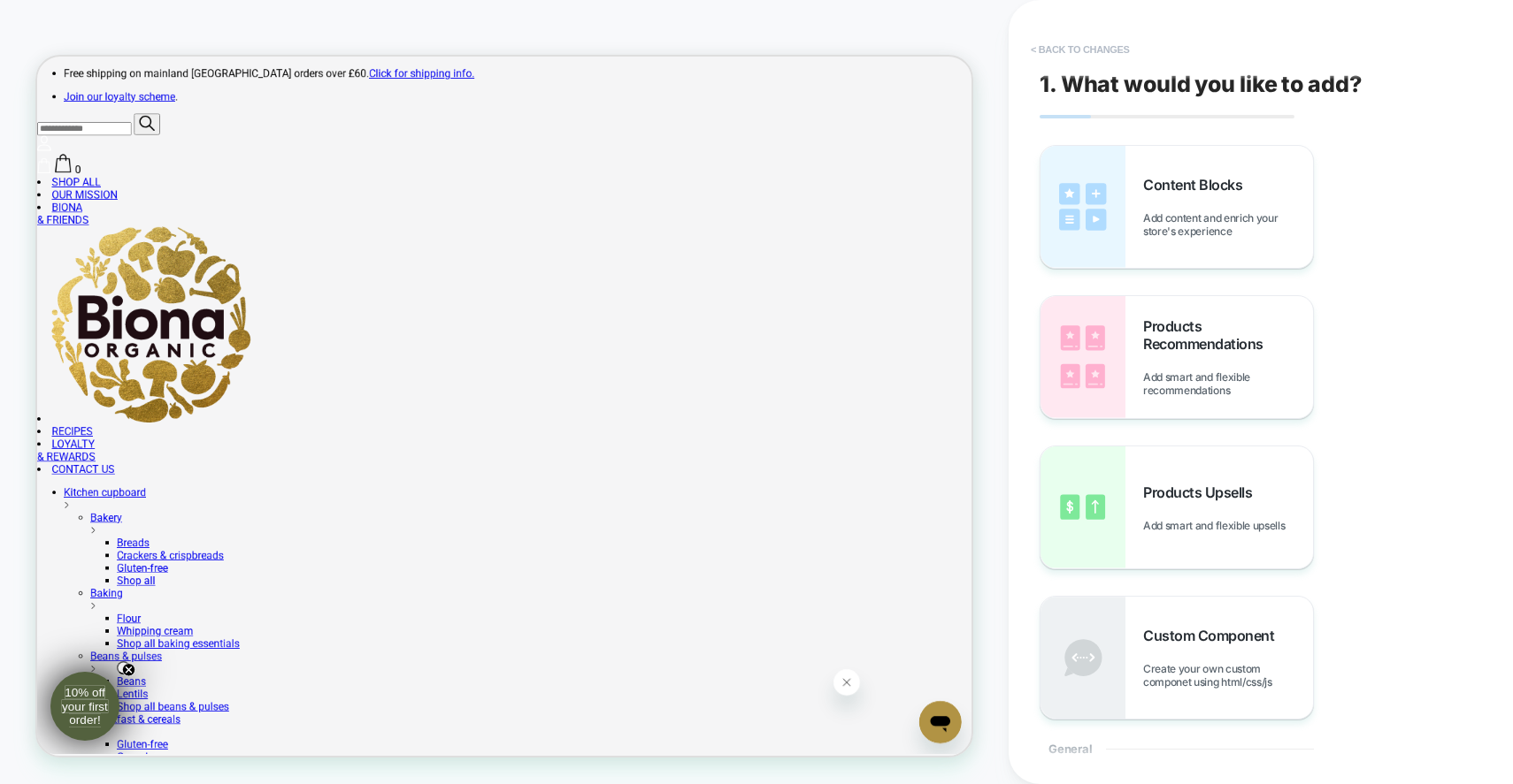
click at [1073, 43] on button "< Back to changes" at bounding box center [1081, 50] width 117 height 28
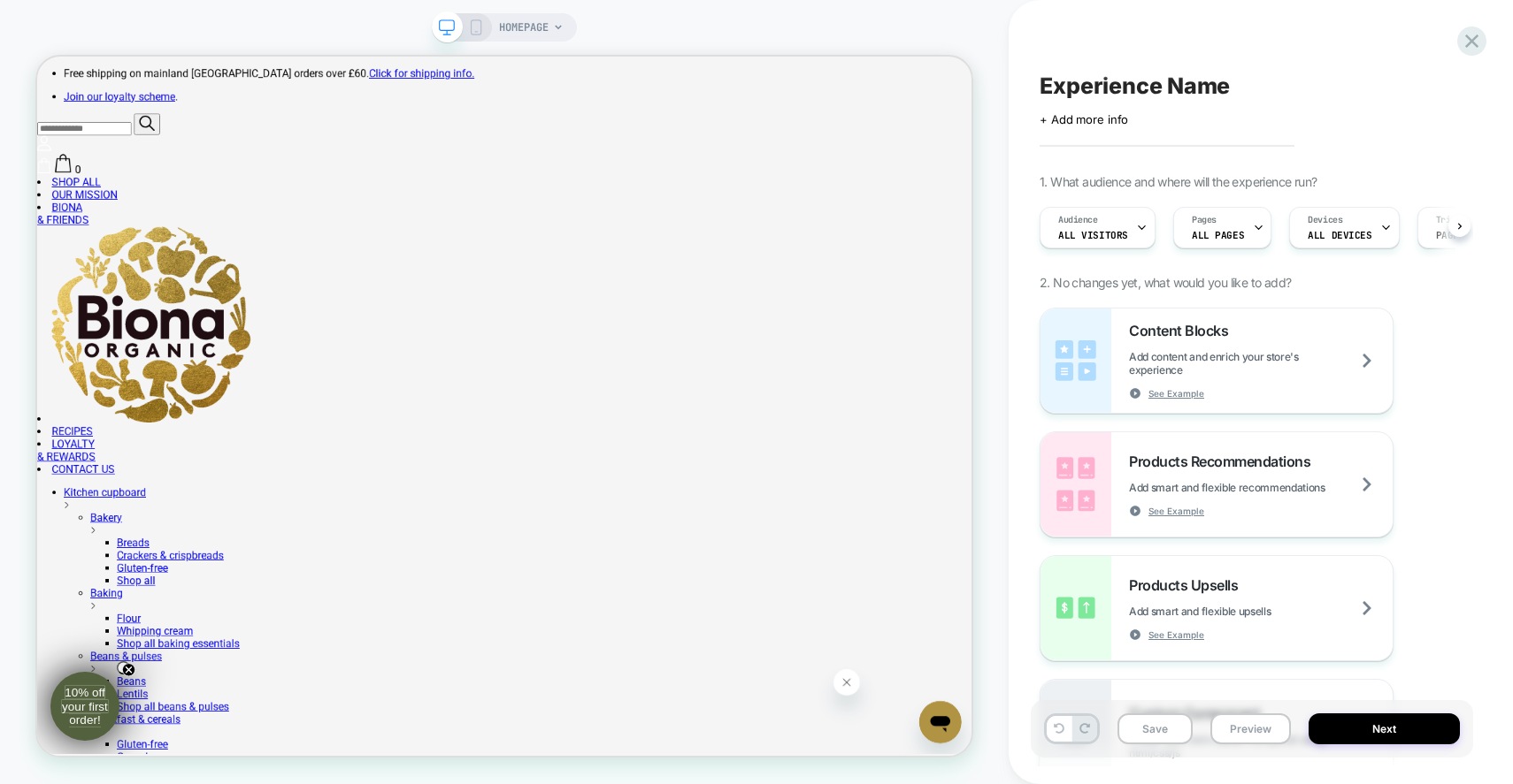
scroll to position [0, 1]
click at [1498, 45] on div "Experience Name Click to edit experience details + Add more info 1. What audien…" at bounding box center [1261, 392] width 504 height 784
click at [1471, 45] on icon at bounding box center [1471, 41] width 24 height 24
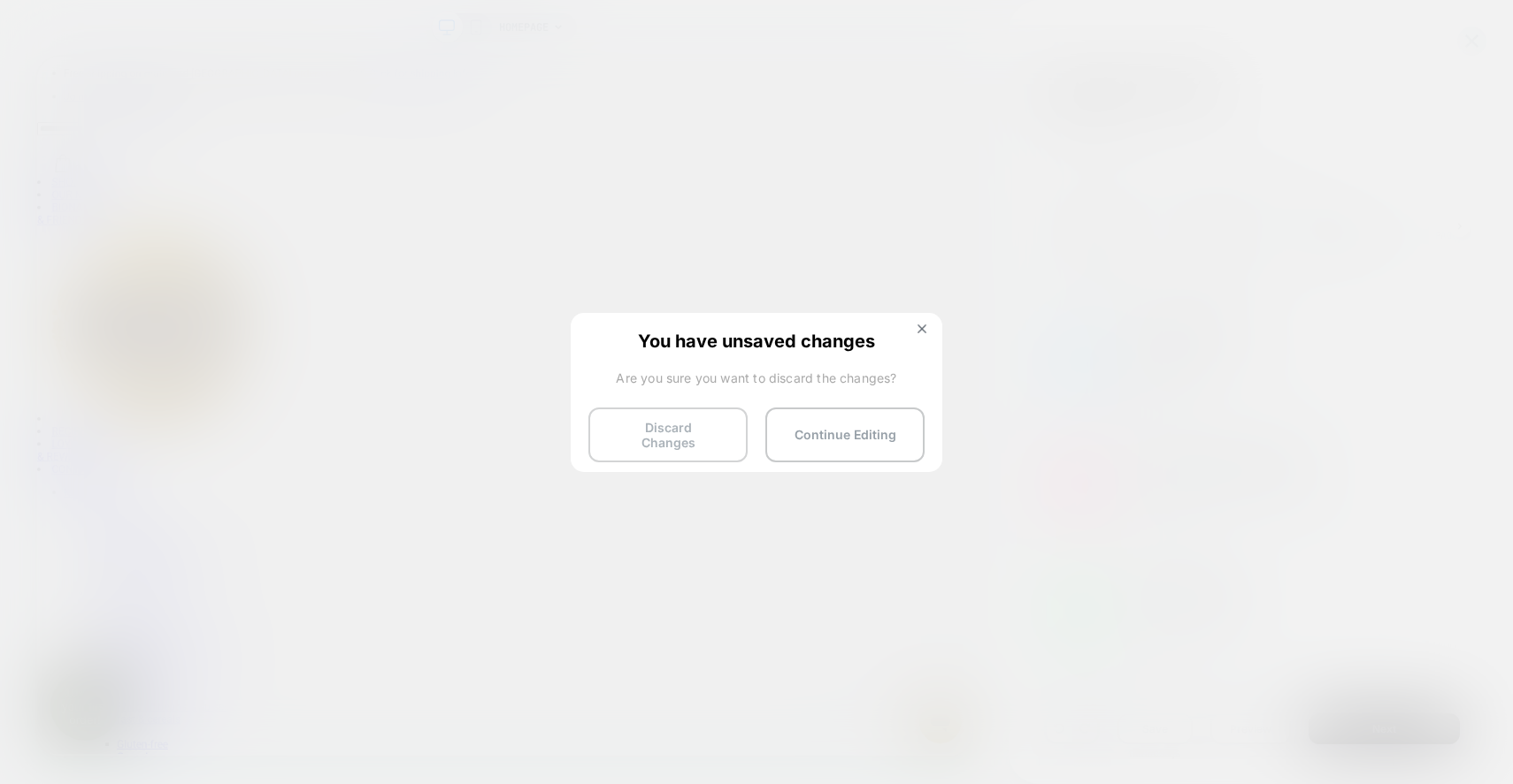
click at [706, 427] on button "Discard Changes" at bounding box center [667, 435] width 159 height 55
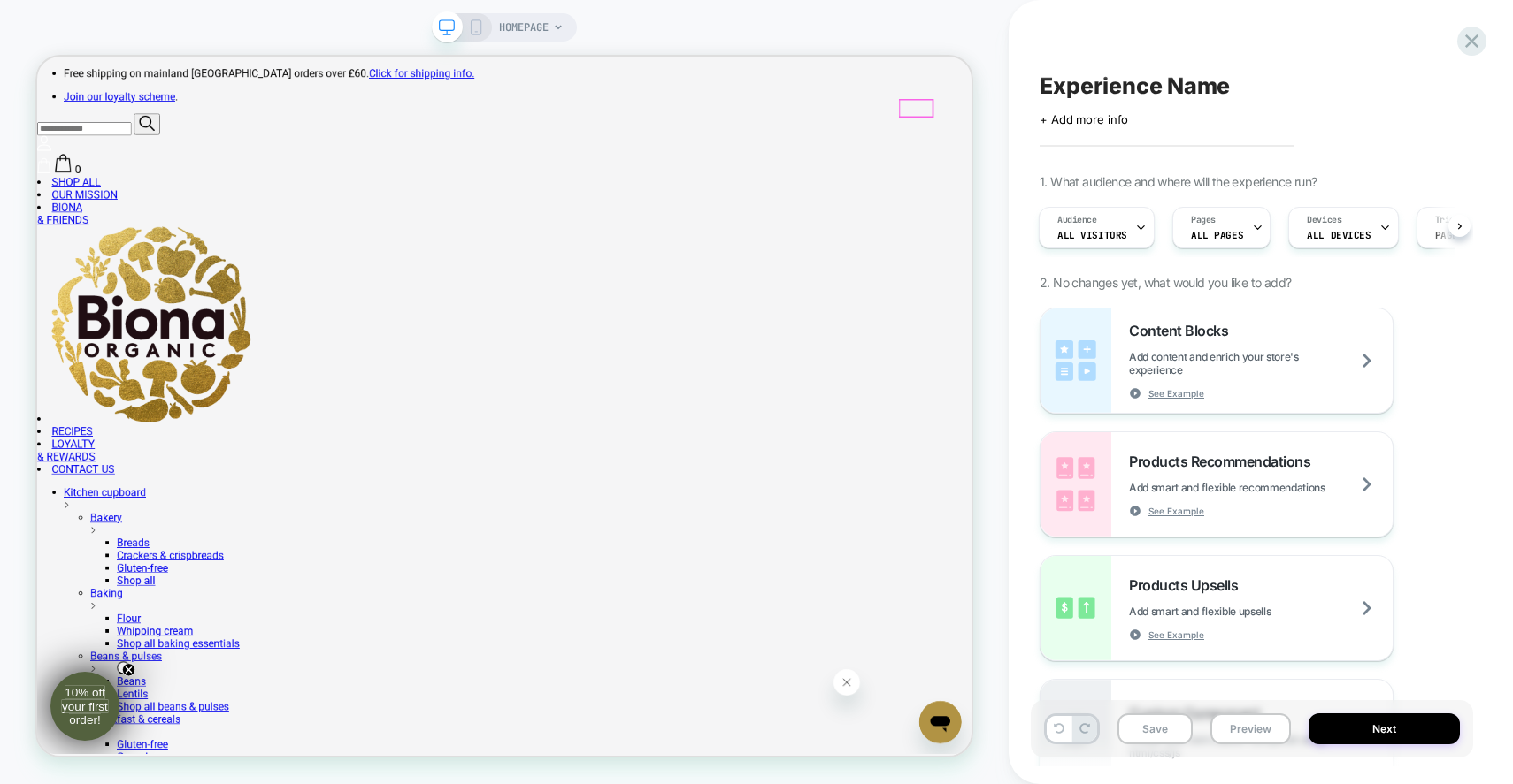
click at [96, 199] on span "0" at bounding box center [91, 207] width 8 height 17
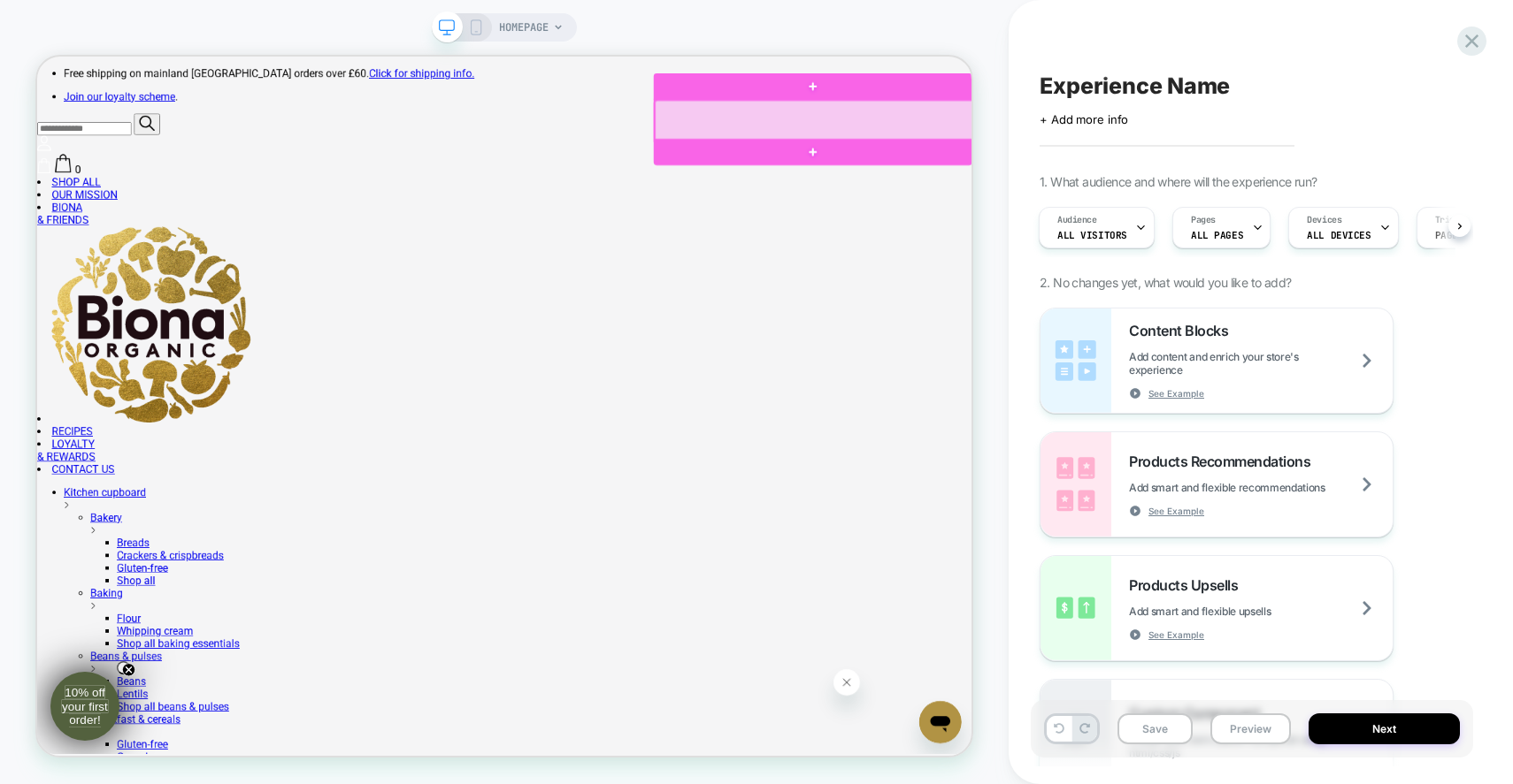
click at [1243, 144] on div at bounding box center [1073, 142] width 425 height 54
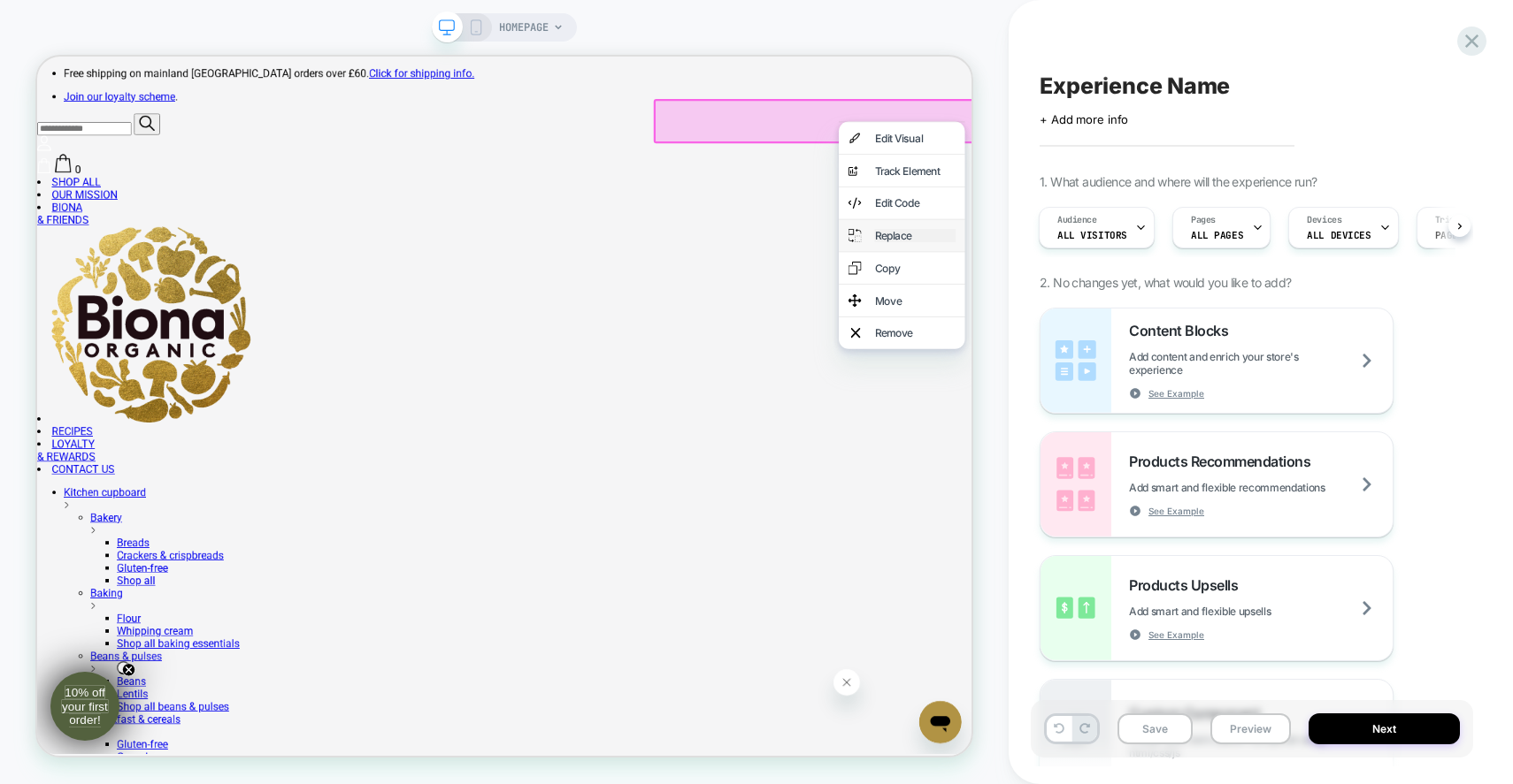
click at [1194, 301] on div "Replace" at bounding box center [1208, 295] width 108 height 18
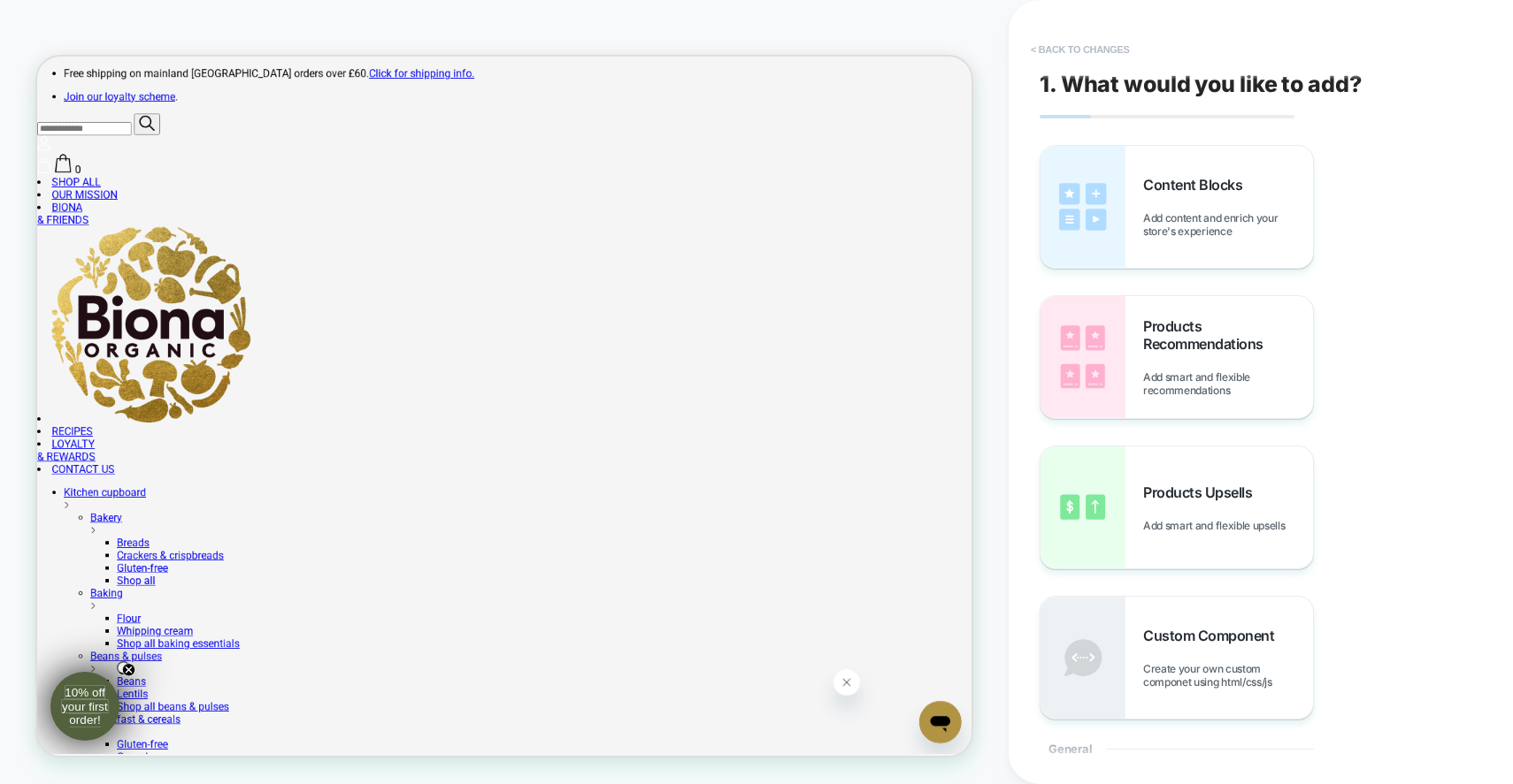
click at [1037, 41] on button "< Back to changes" at bounding box center [1081, 50] width 117 height 28
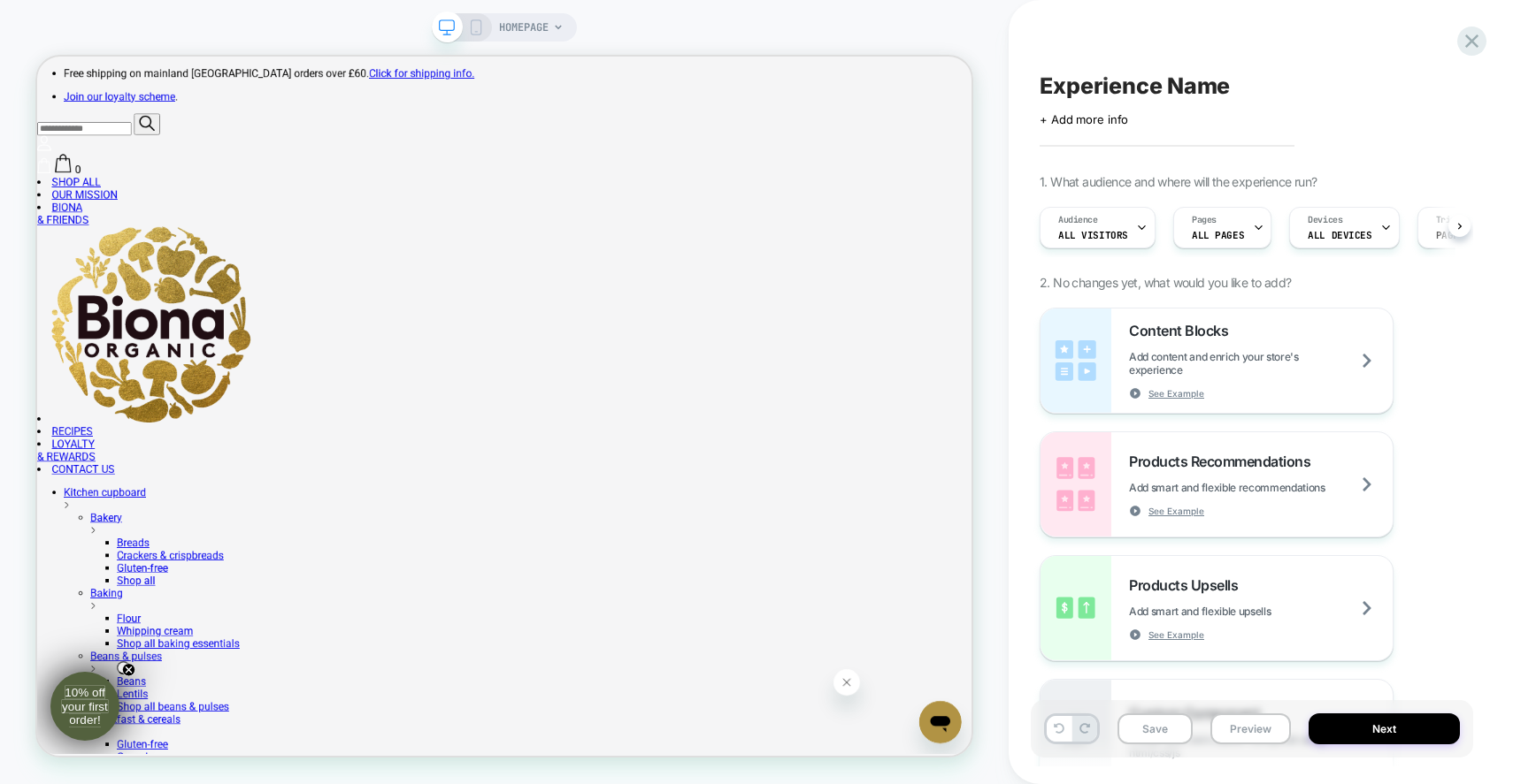
scroll to position [0, 1]
click at [1098, 229] on span "All Visitors" at bounding box center [1091, 235] width 70 height 12
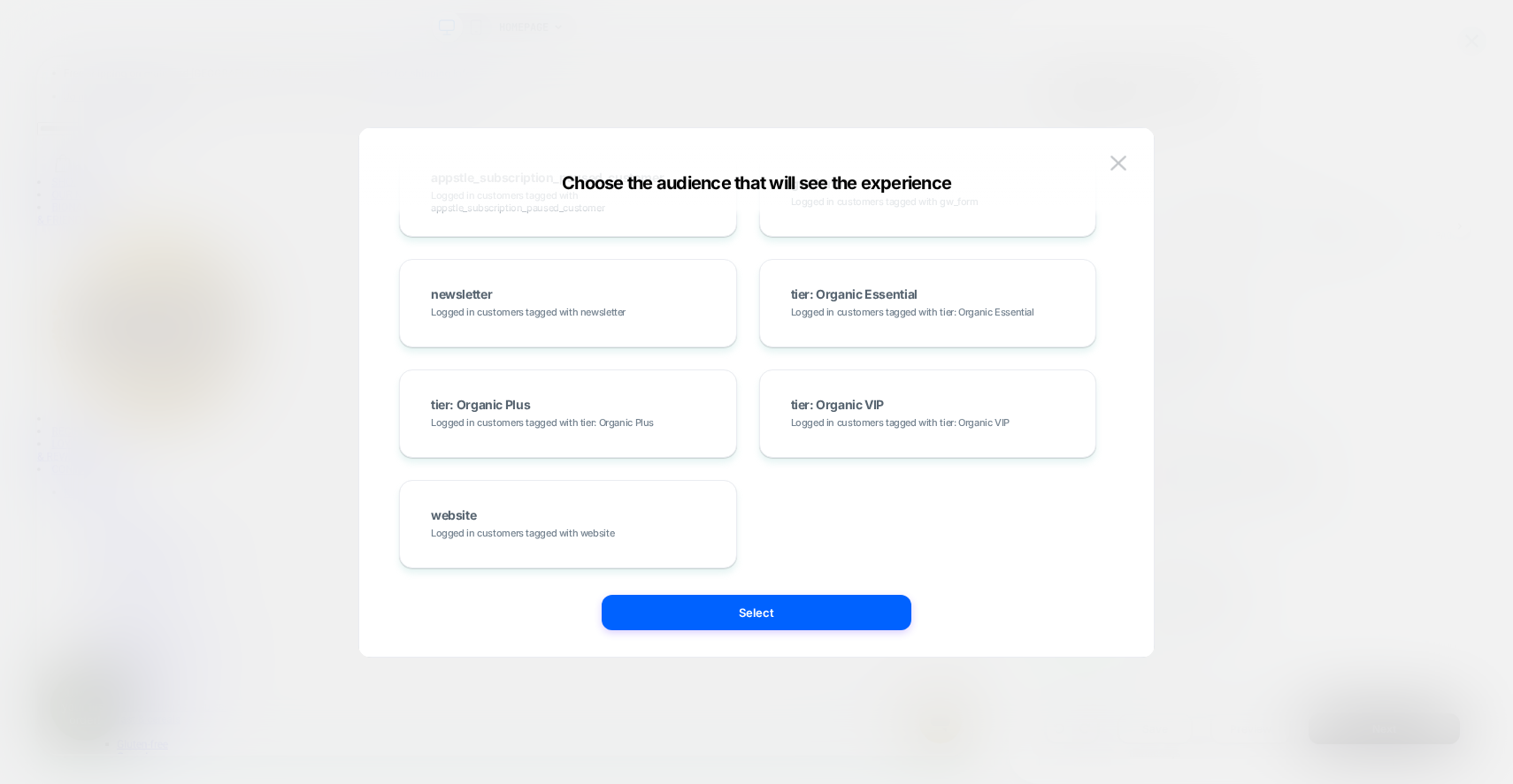
scroll to position [0, 0]
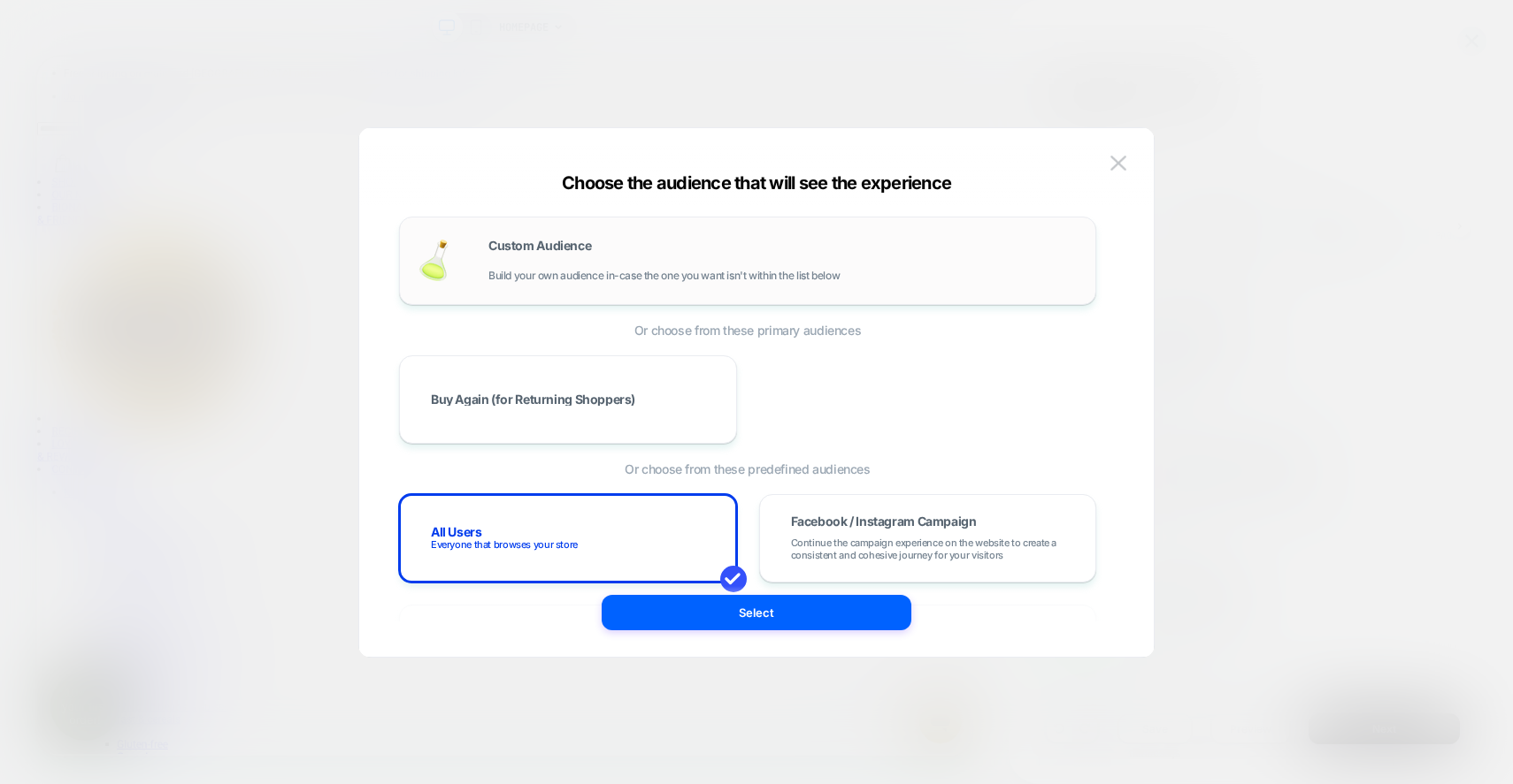
click at [684, 244] on div "Custom Audience Build your own audience in-case the one you want isn't within t…" at bounding box center [783, 261] width 589 height 43
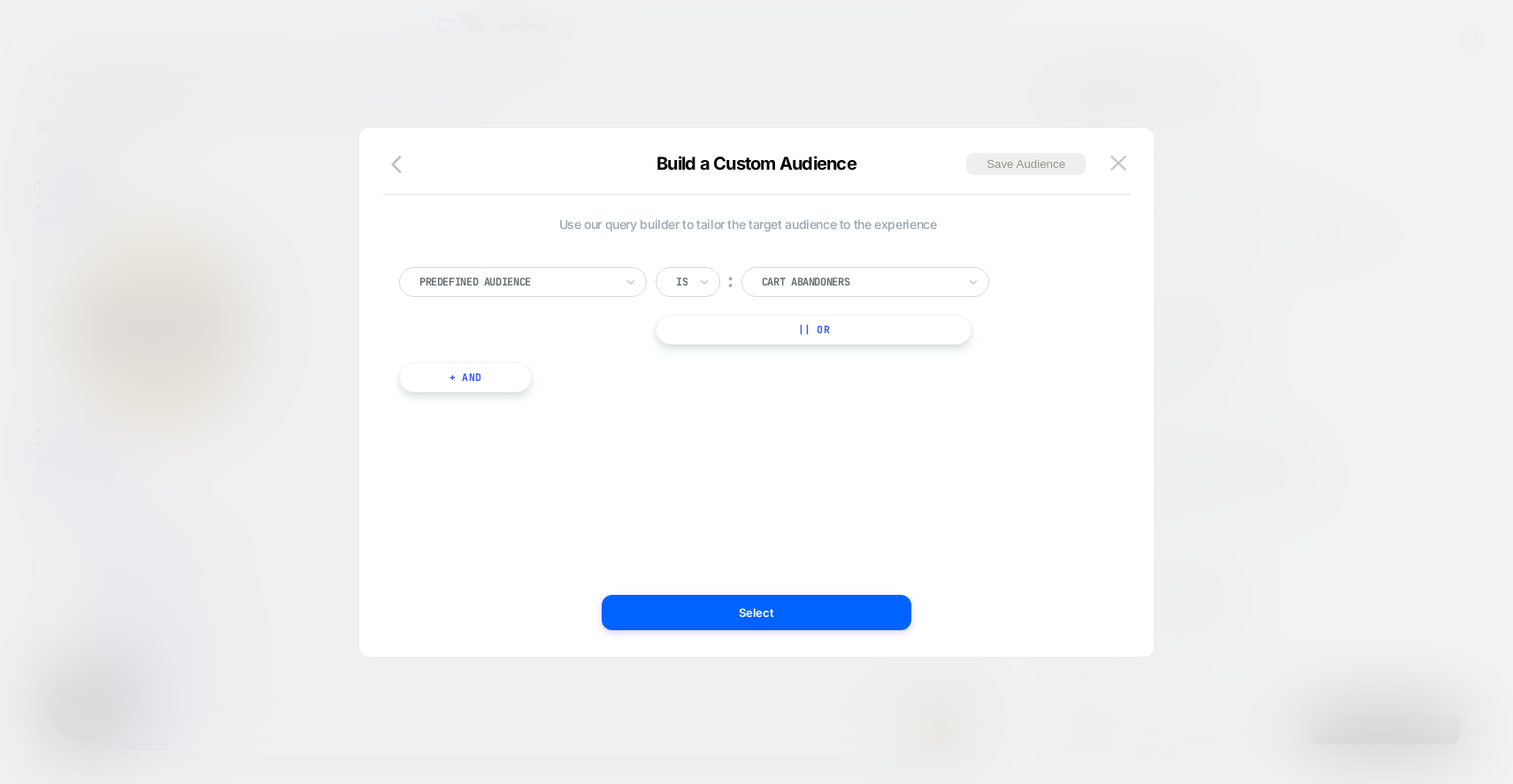
click at [574, 296] on div "Predefined Audience Is ︰ Cart Abandoners || Or" at bounding box center [748, 306] width 697 height 78
click at [579, 289] on div at bounding box center [516, 282] width 194 height 16
click at [484, 480] on div "Cart Items Count" at bounding box center [532, 485] width 230 height 28
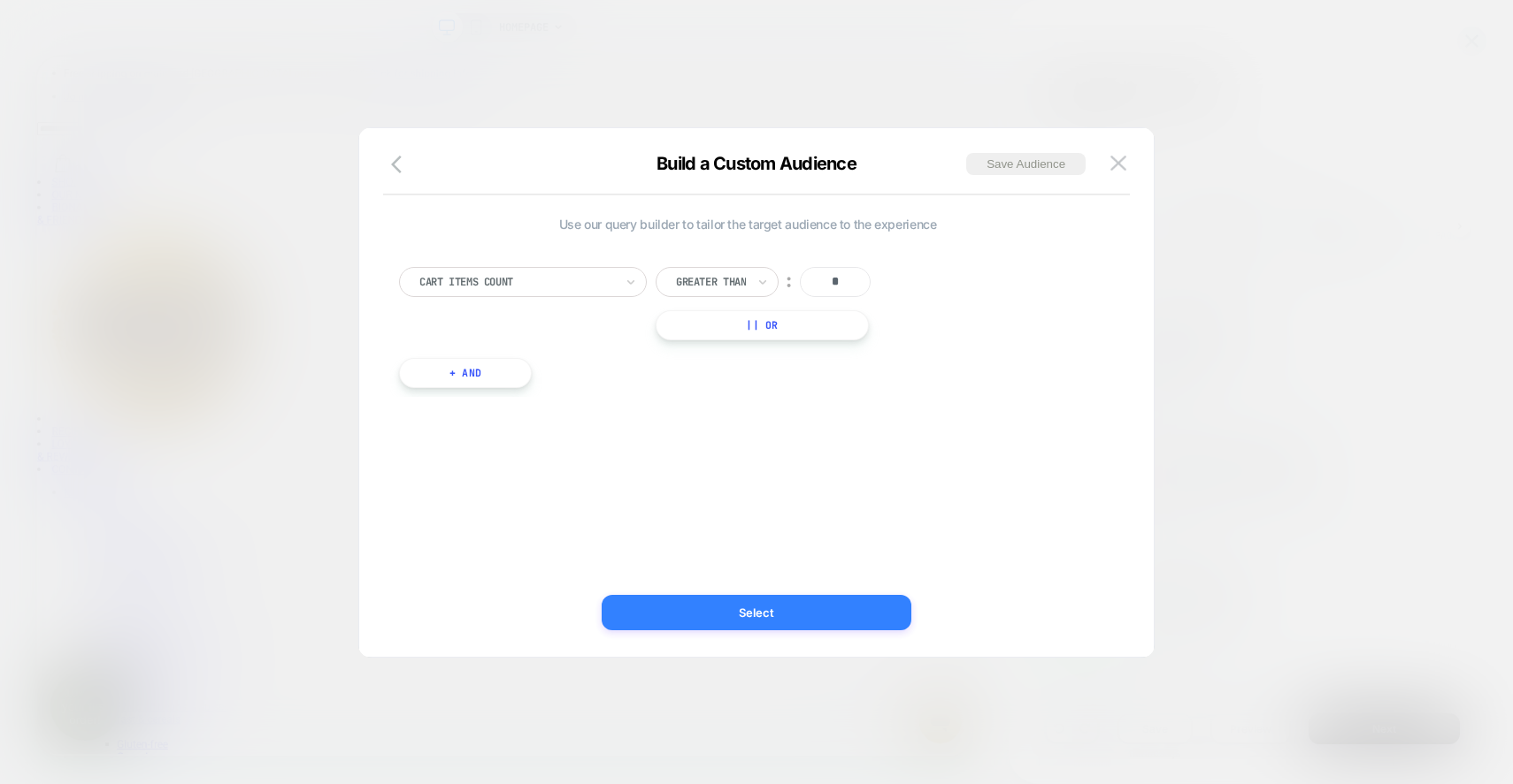
click at [826, 615] on button "Select" at bounding box center [756, 613] width 310 height 35
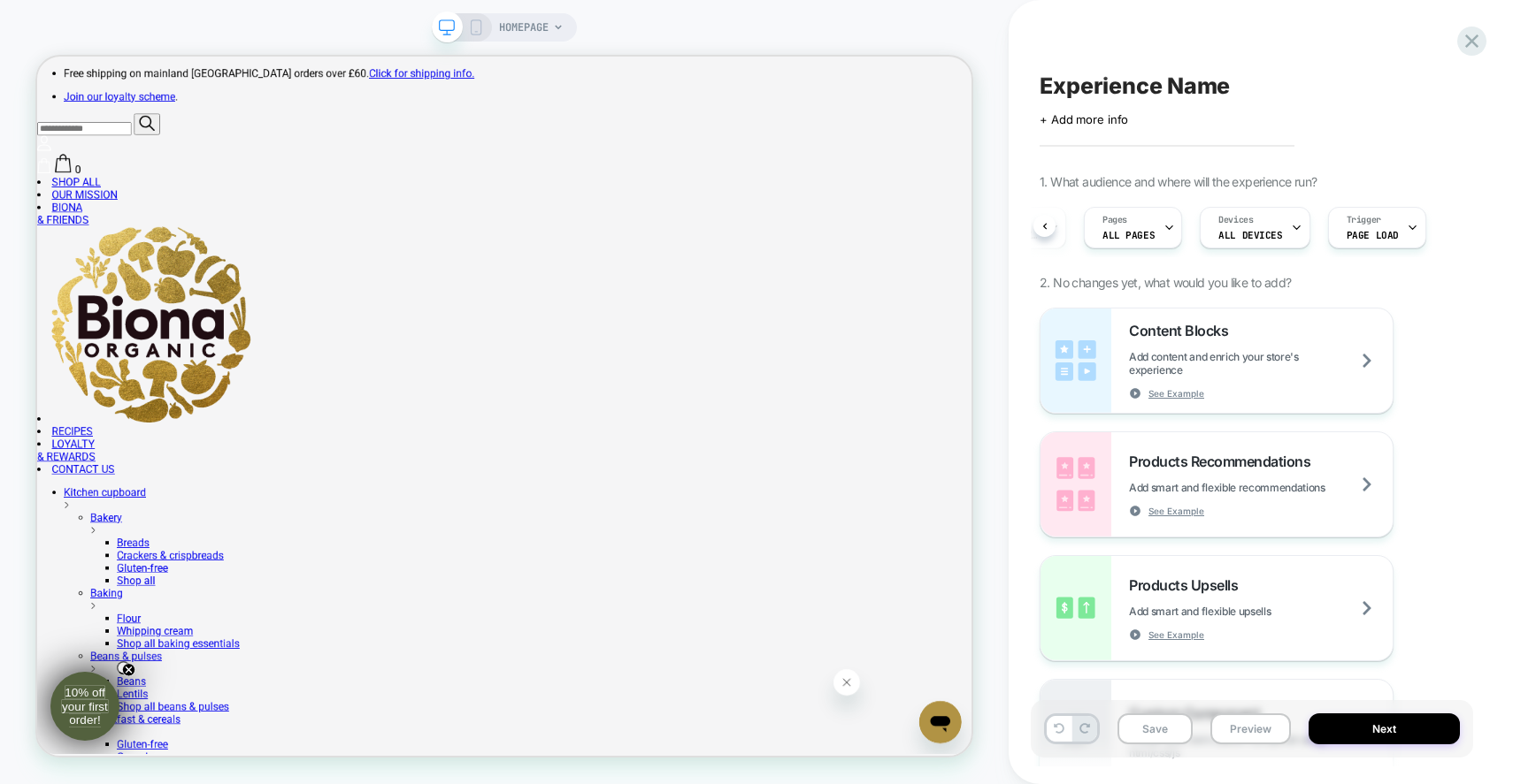
scroll to position [0, 95]
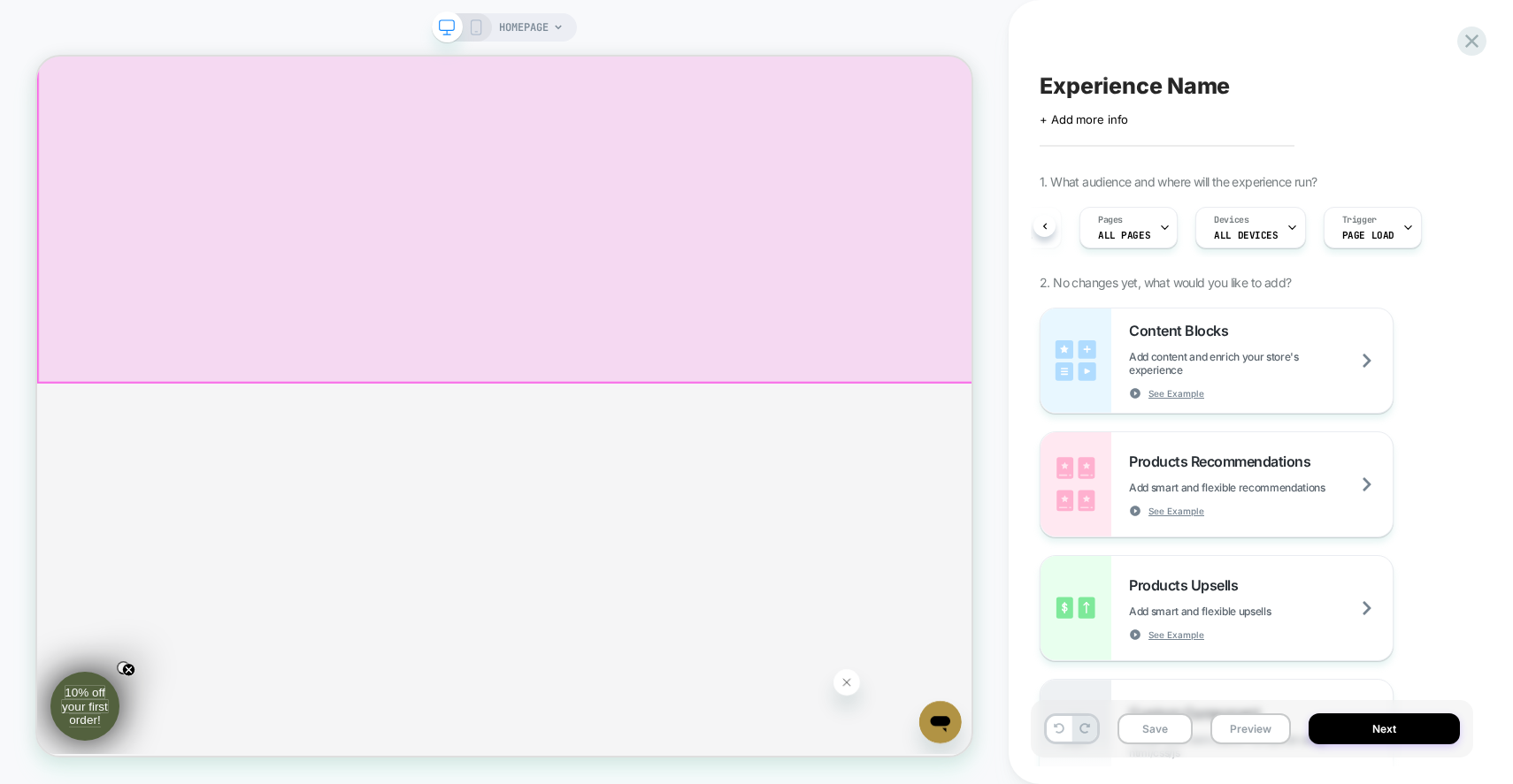
scroll to position [501, 0]
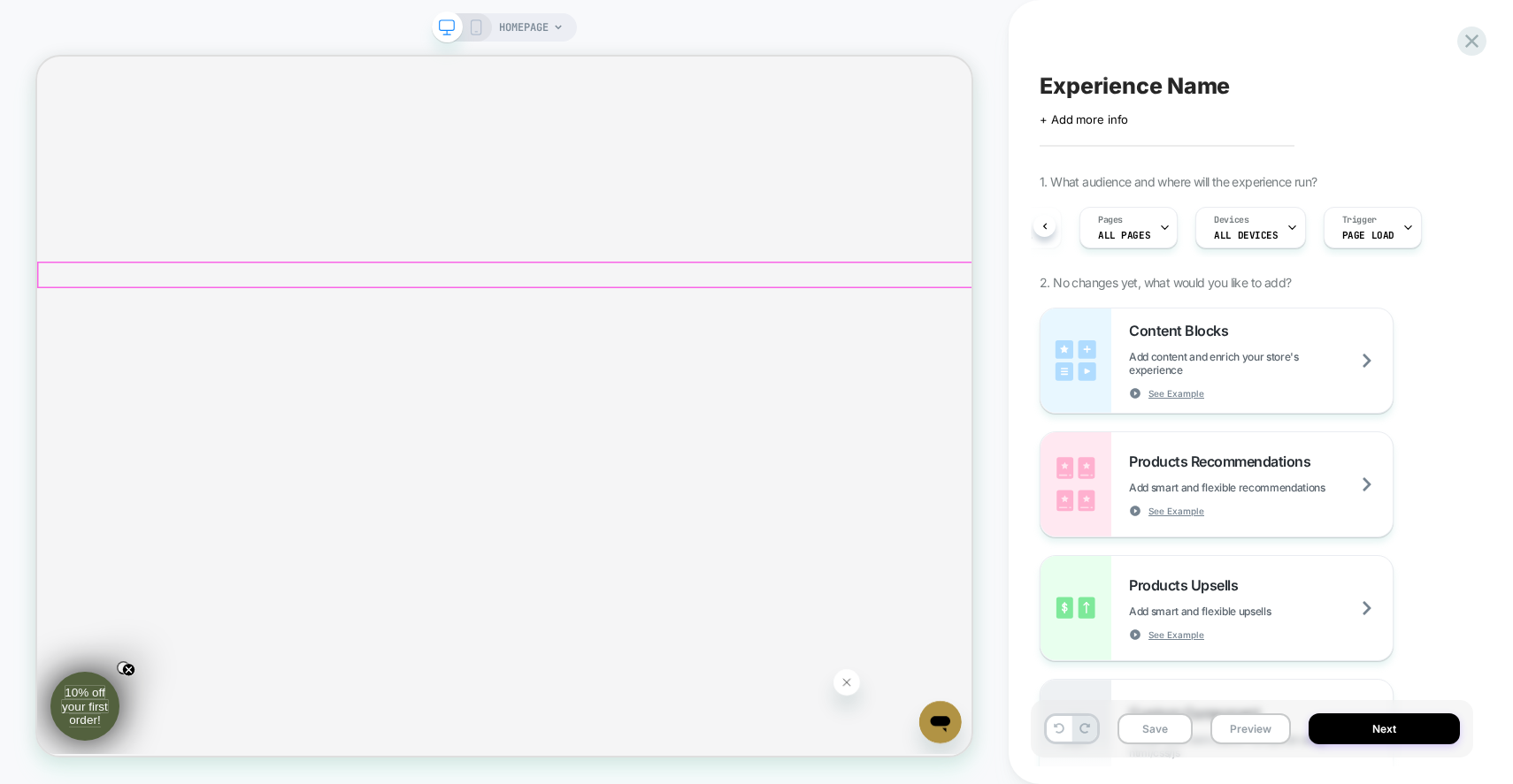
scroll to position [490, 0]
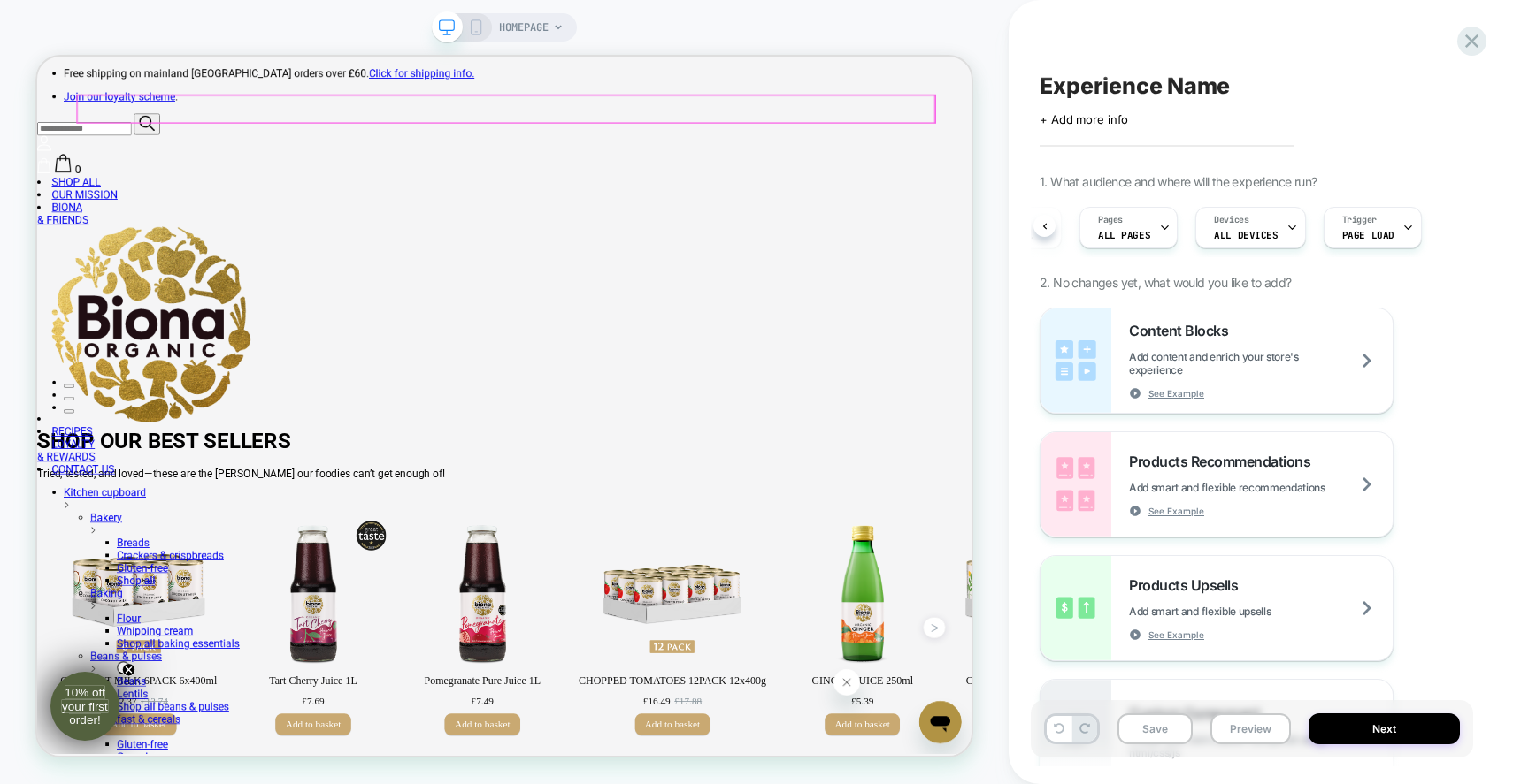
click at [1210, 161] on div "0" at bounding box center [660, 188] width 1247 height 54
click at [96, 199] on span "0" at bounding box center [91, 207] width 8 height 17
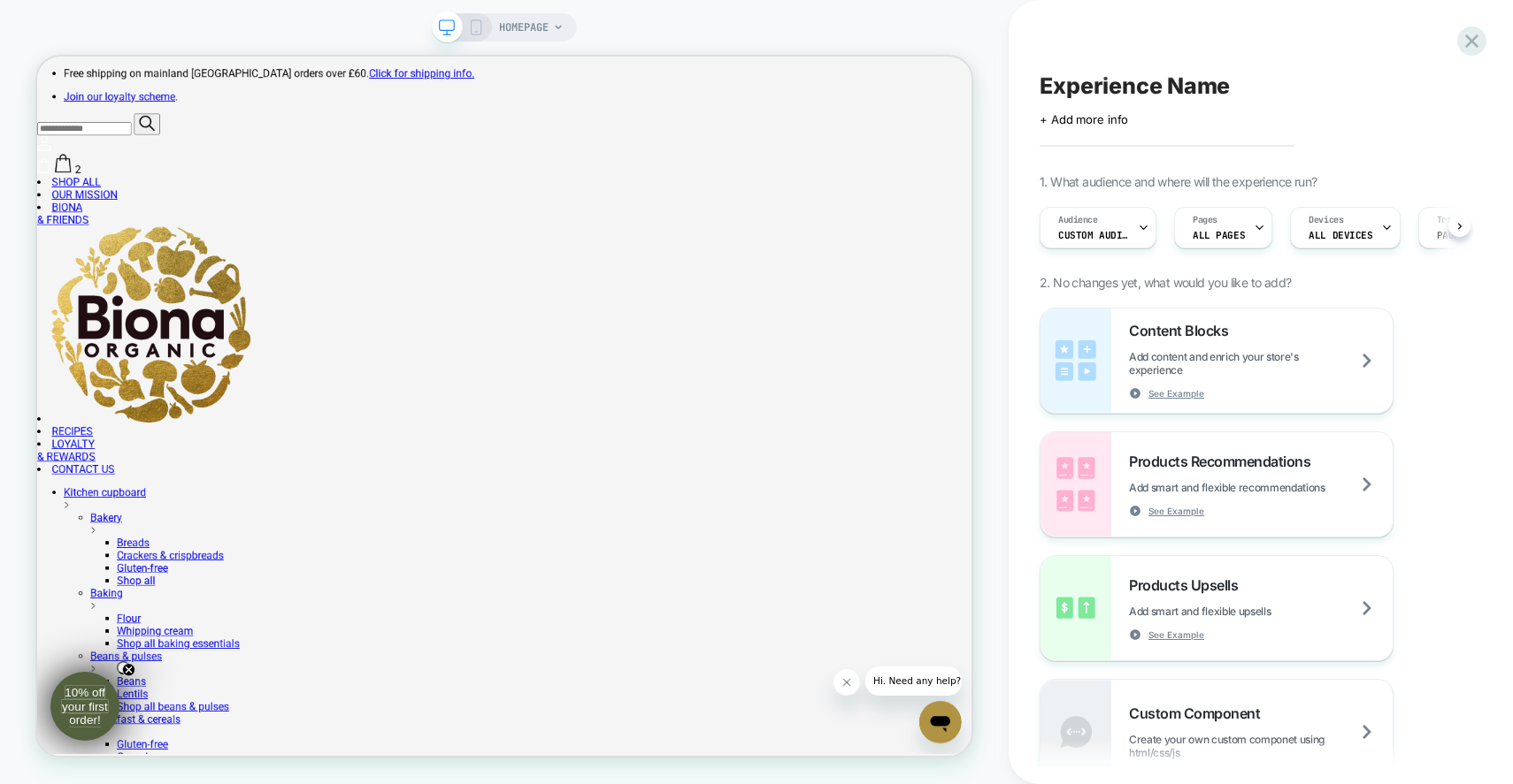
scroll to position [0, 1]
click at [56, 192] on icon at bounding box center [47, 201] width 18 height 20
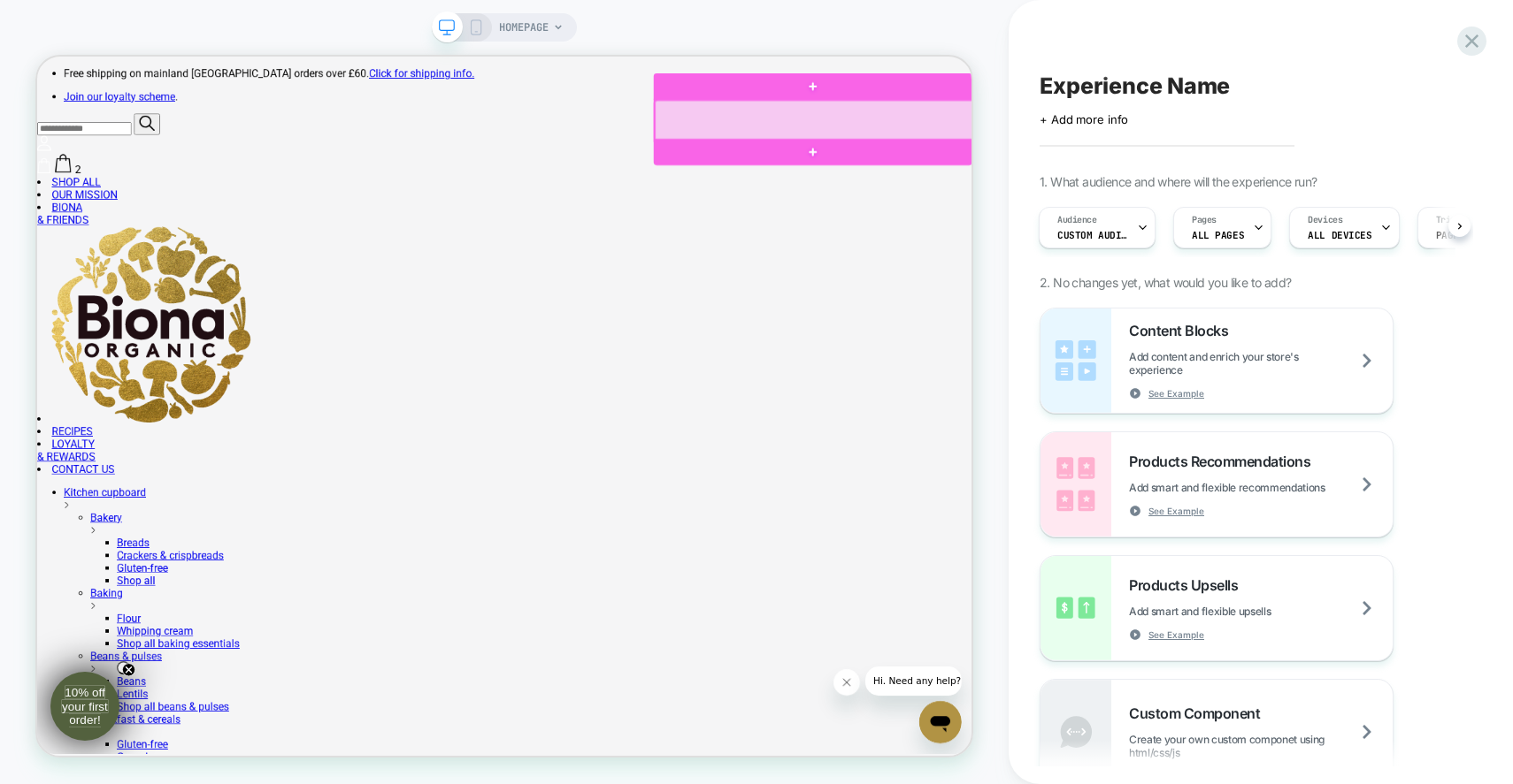
click at [1195, 137] on div at bounding box center [1073, 142] width 425 height 54
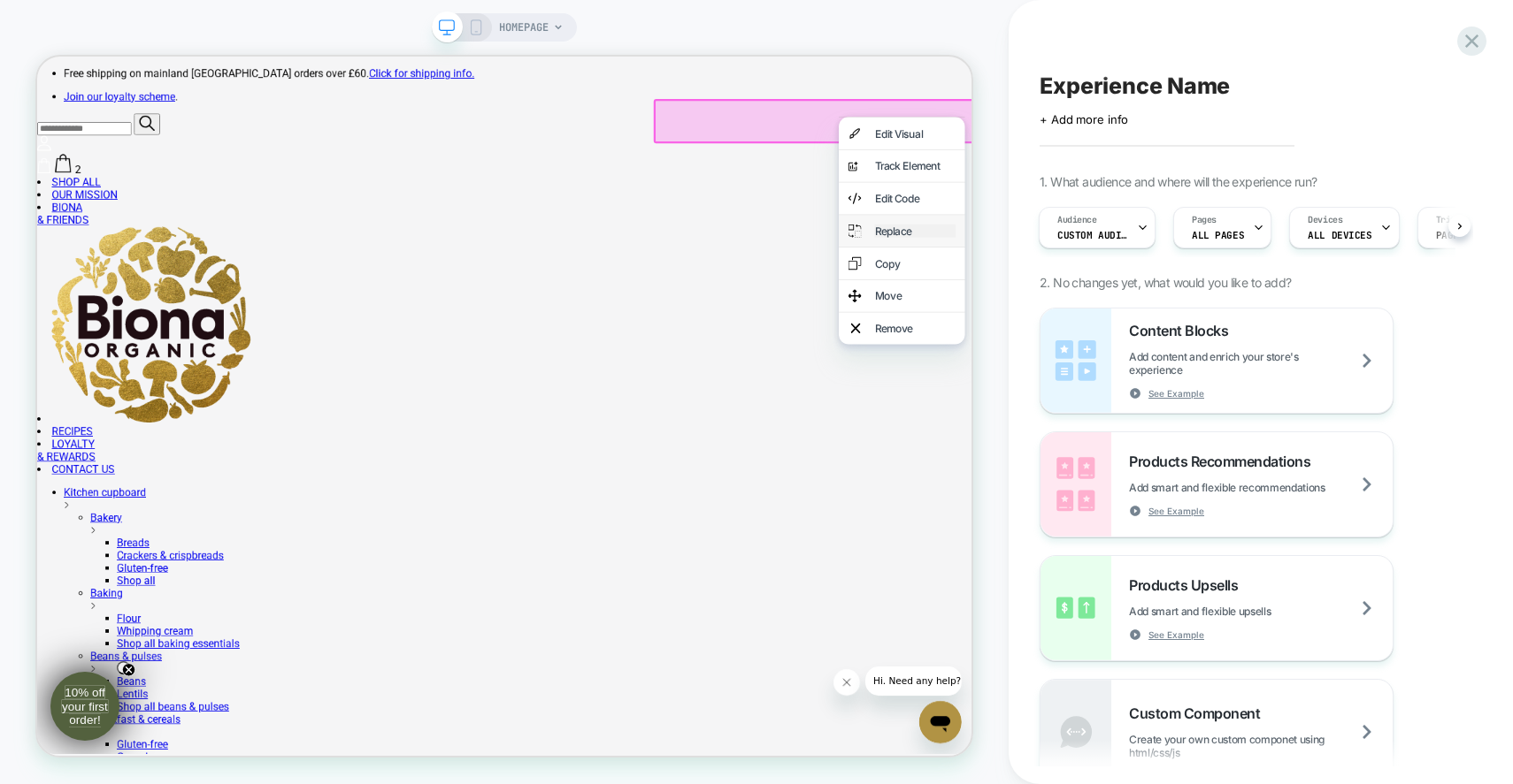
click at [1199, 298] on div "Replace" at bounding box center [1208, 289] width 108 height 18
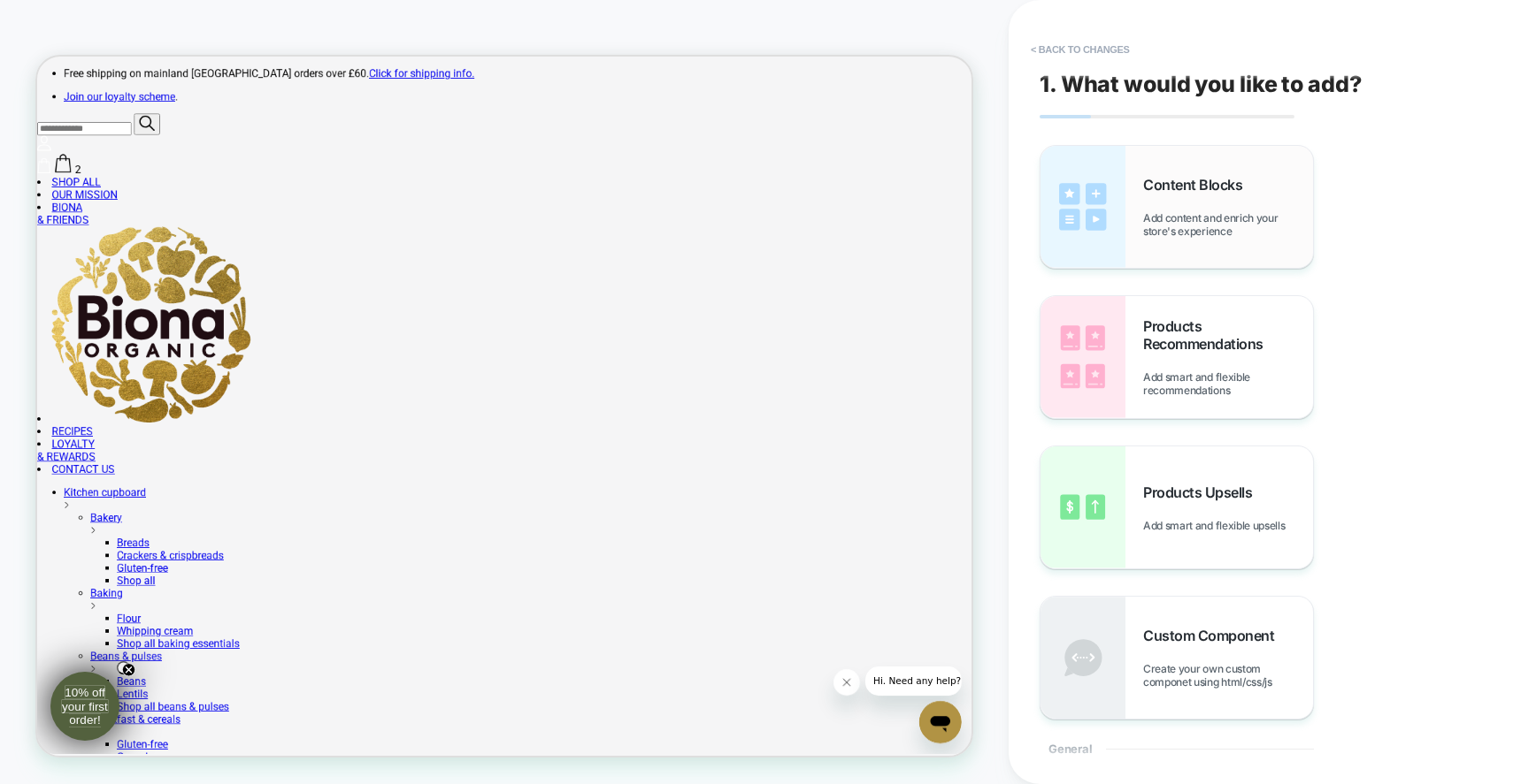
click at [1237, 193] on div "Content Blocks Add content and enrich your store's experience" at bounding box center [1227, 207] width 169 height 62
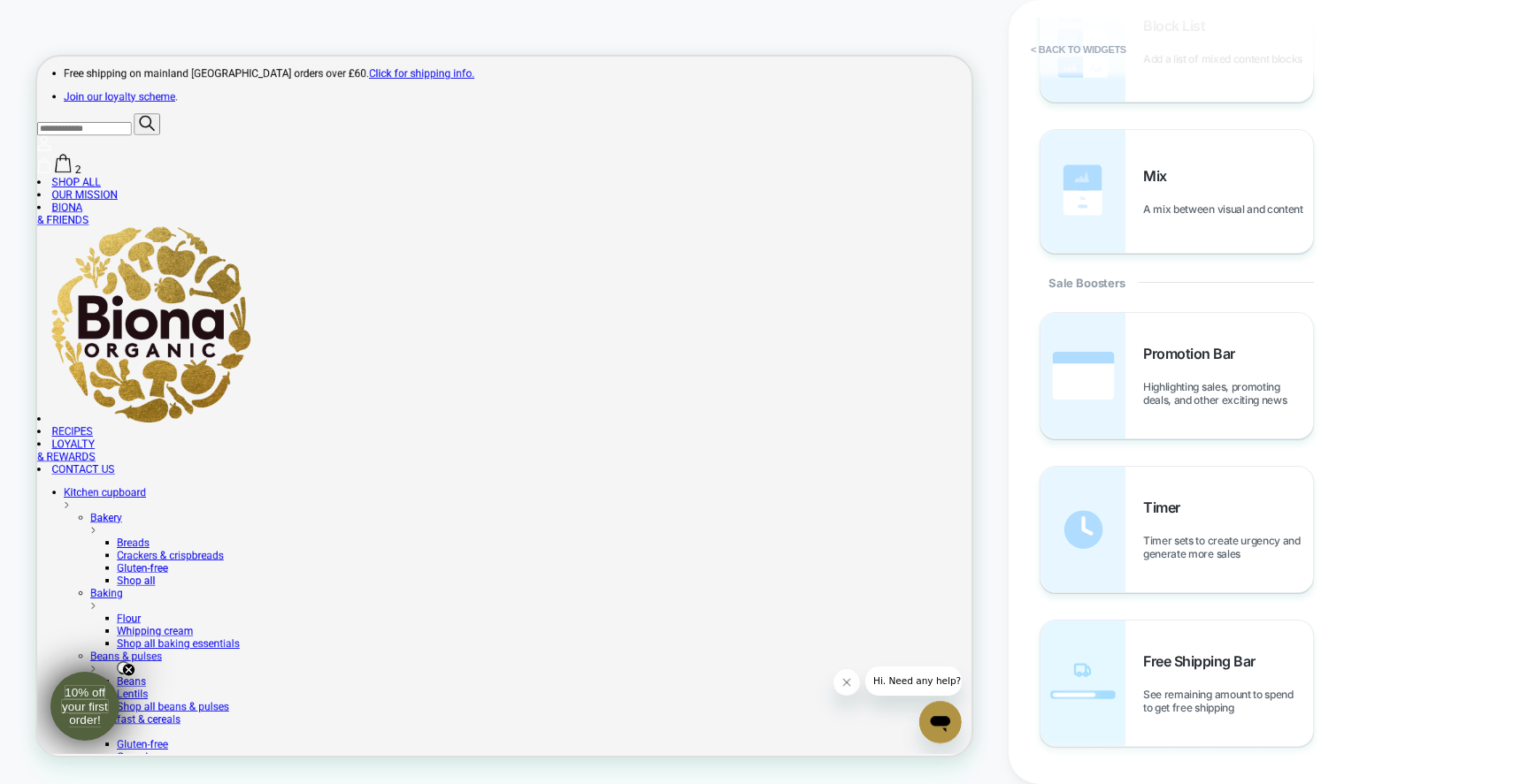
scroll to position [1597, 0]
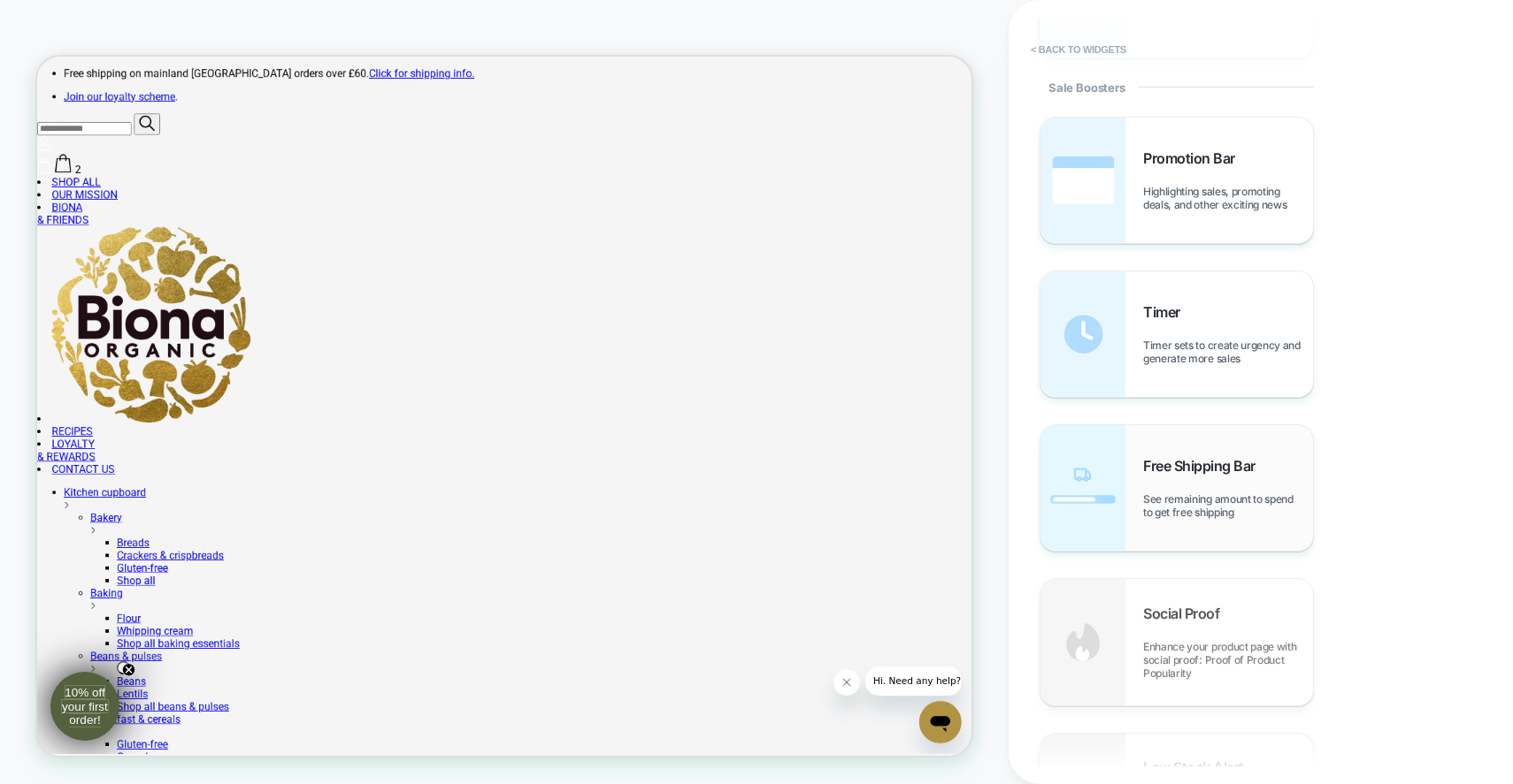
click at [1249, 497] on span "See remaining amount to spend to get free shipping" at bounding box center [1227, 506] width 169 height 27
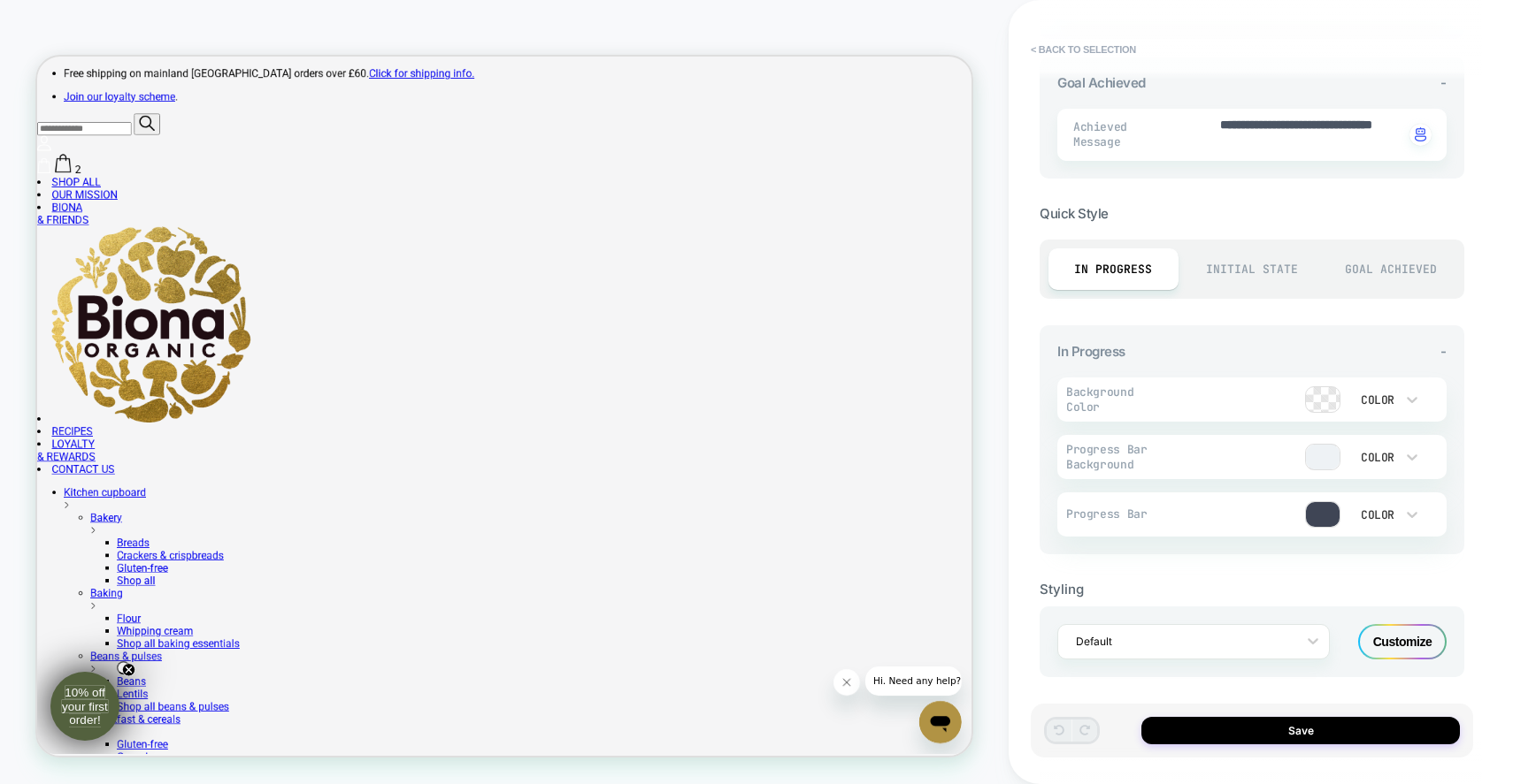
scroll to position [0, 0]
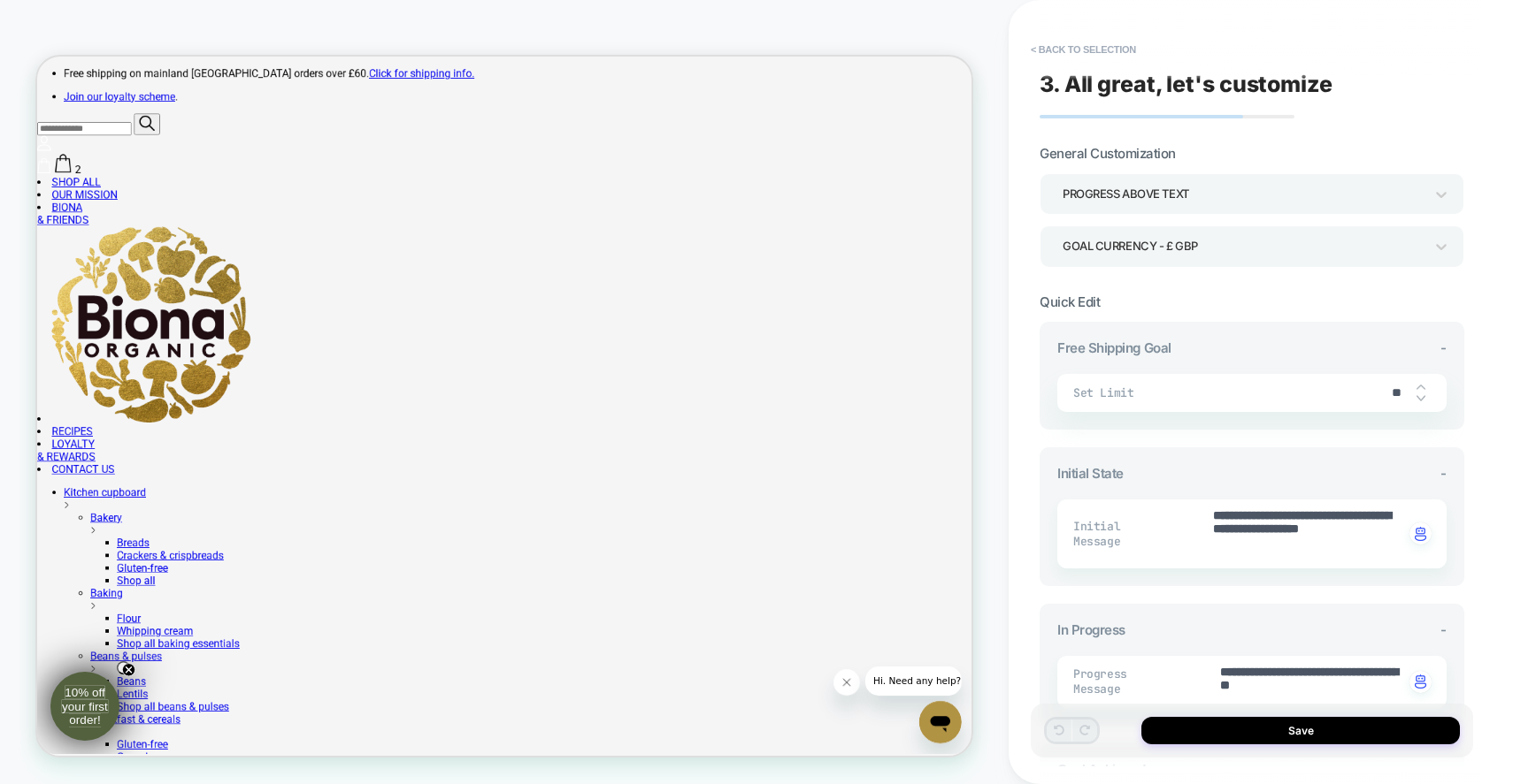
click at [1216, 191] on div "Progress above Text" at bounding box center [1242, 193] width 361 height 24
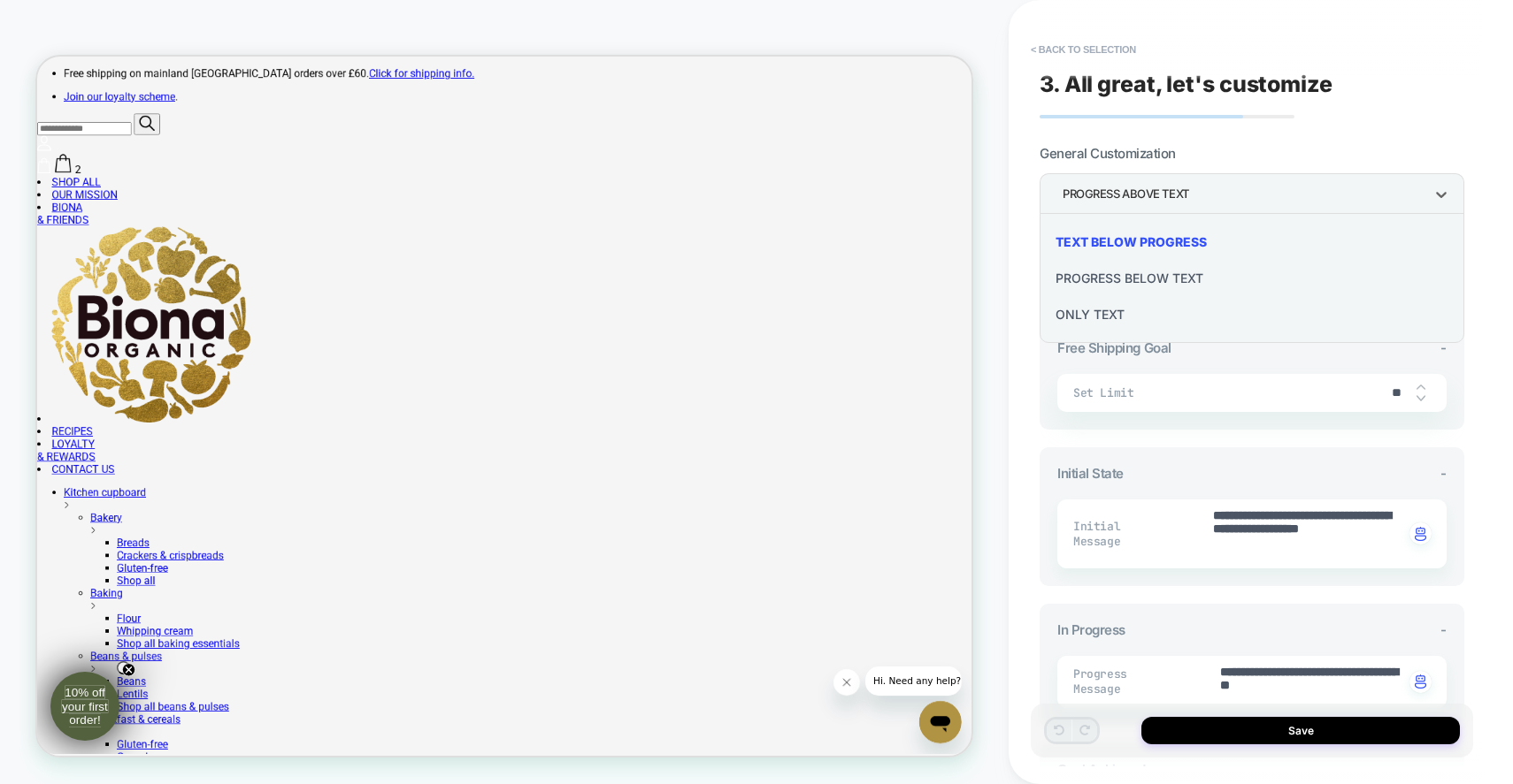
click at [1129, 274] on div "Progress Below Text" at bounding box center [1251, 278] width 411 height 36
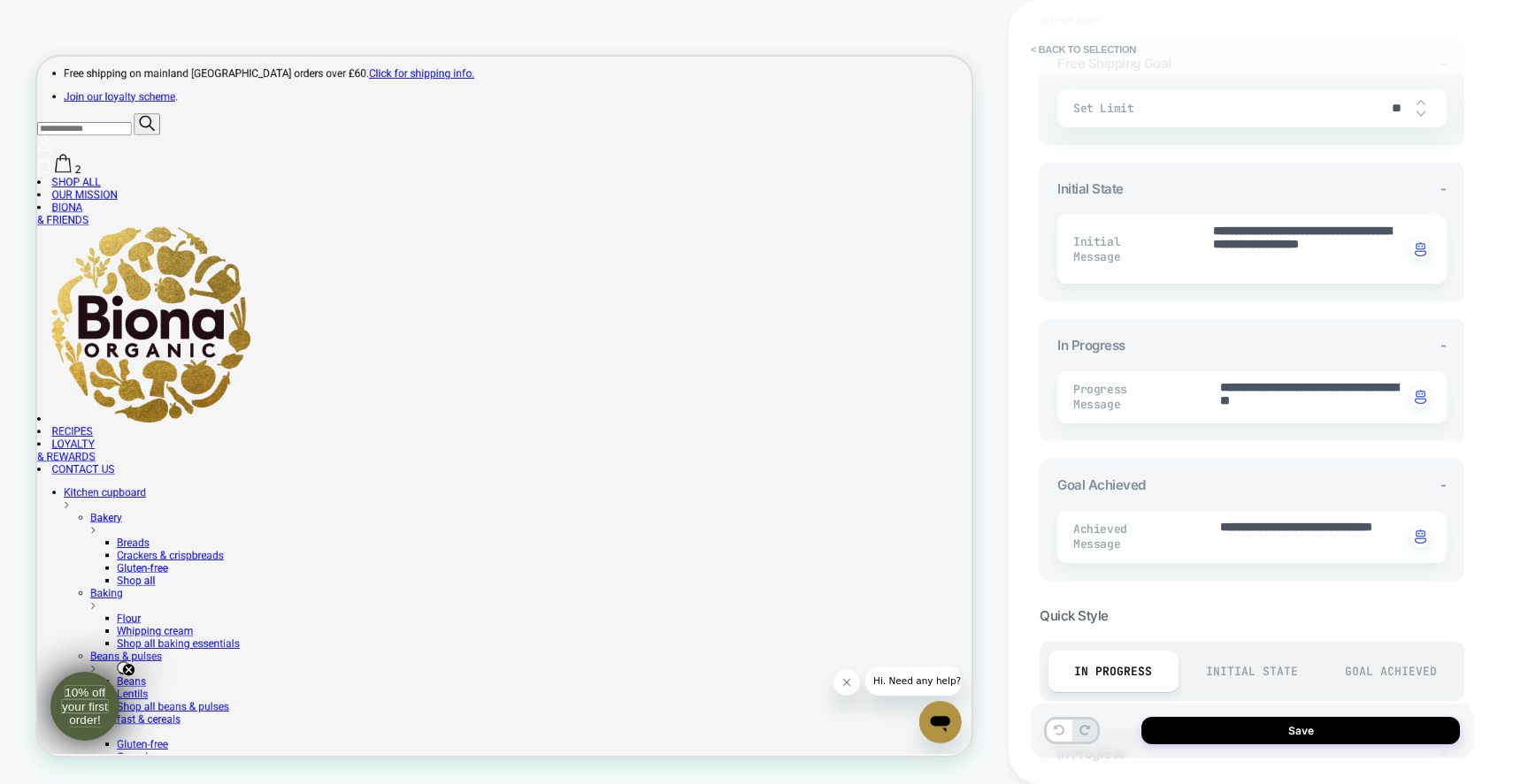
scroll to position [294, 0]
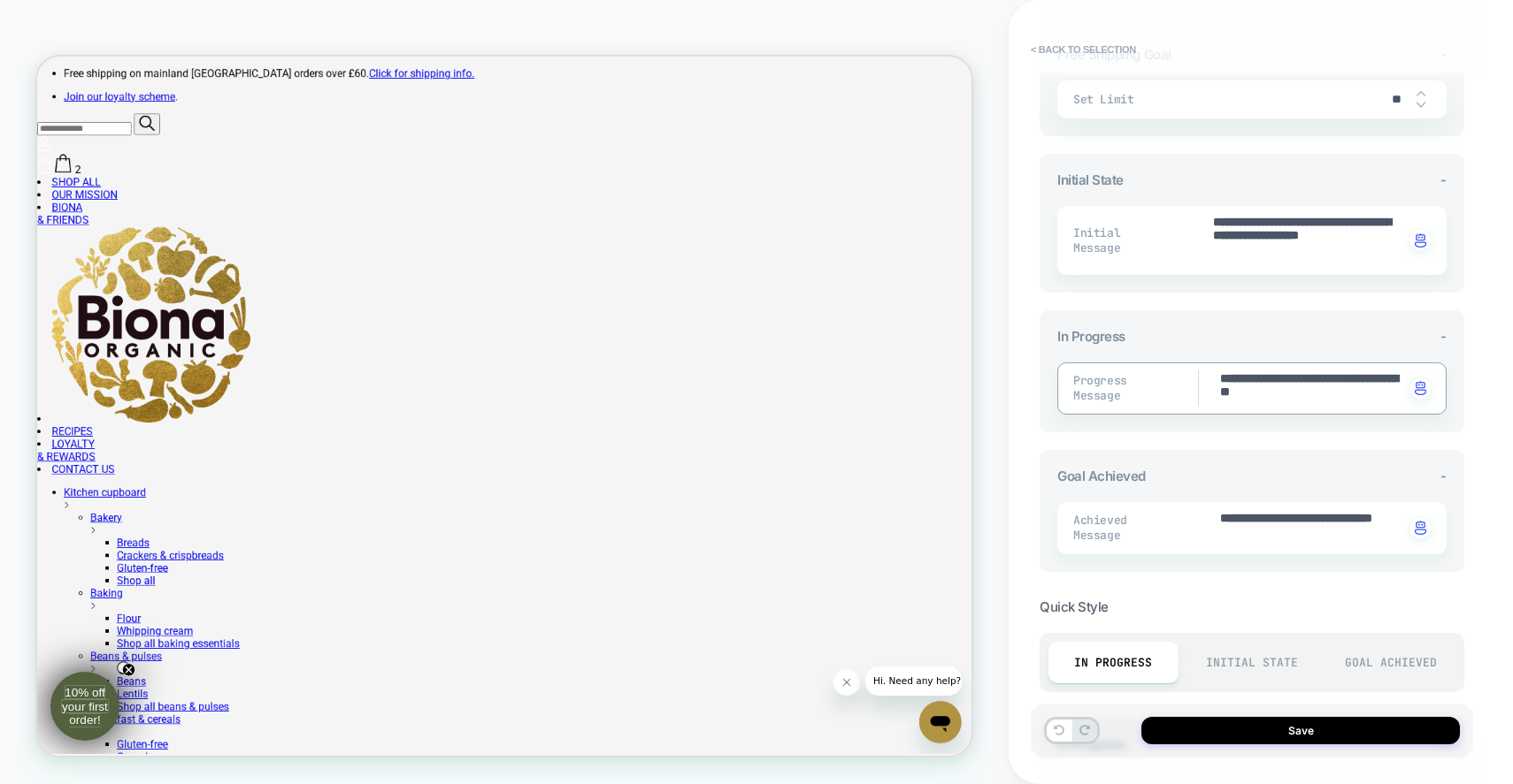
drag, startPoint x: 1359, startPoint y: 398, endPoint x: 1277, endPoint y: 396, distance: 82.0
click at [1277, 396] on textarea "**********" at bounding box center [1311, 388] width 185 height 36
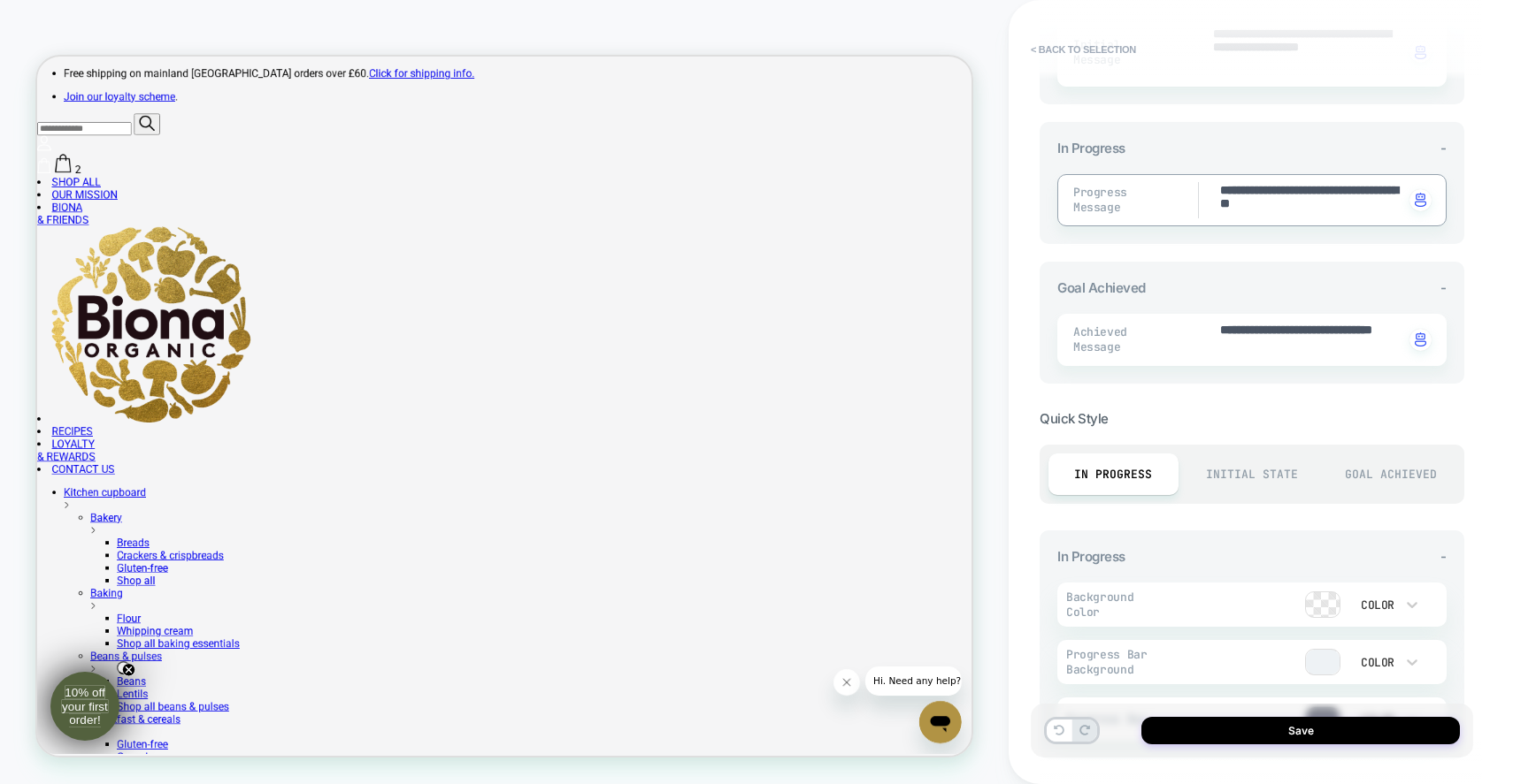
scroll to position [494, 0]
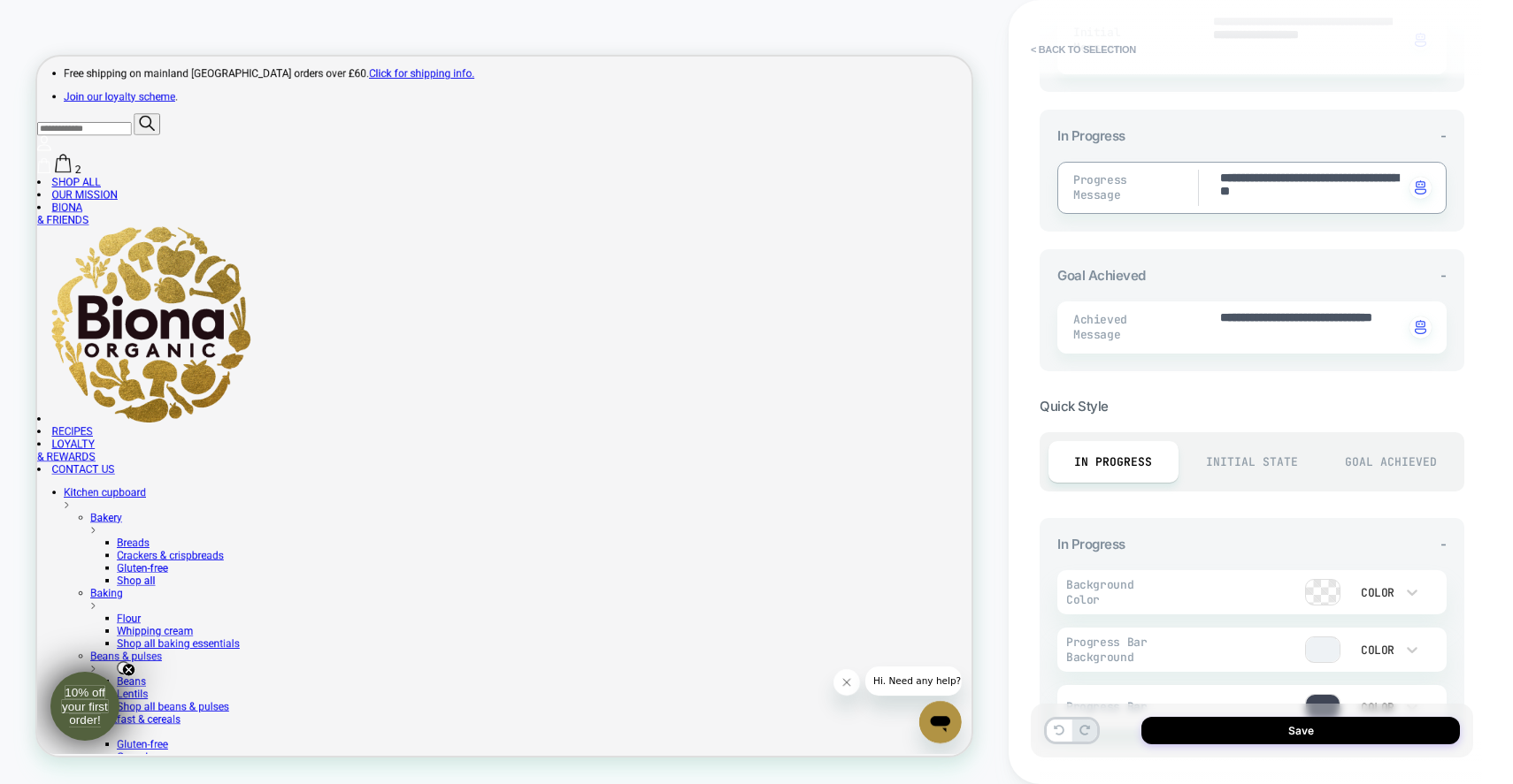
click at [1233, 405] on span "Quick Style" at bounding box center [1251, 406] width 425 height 17
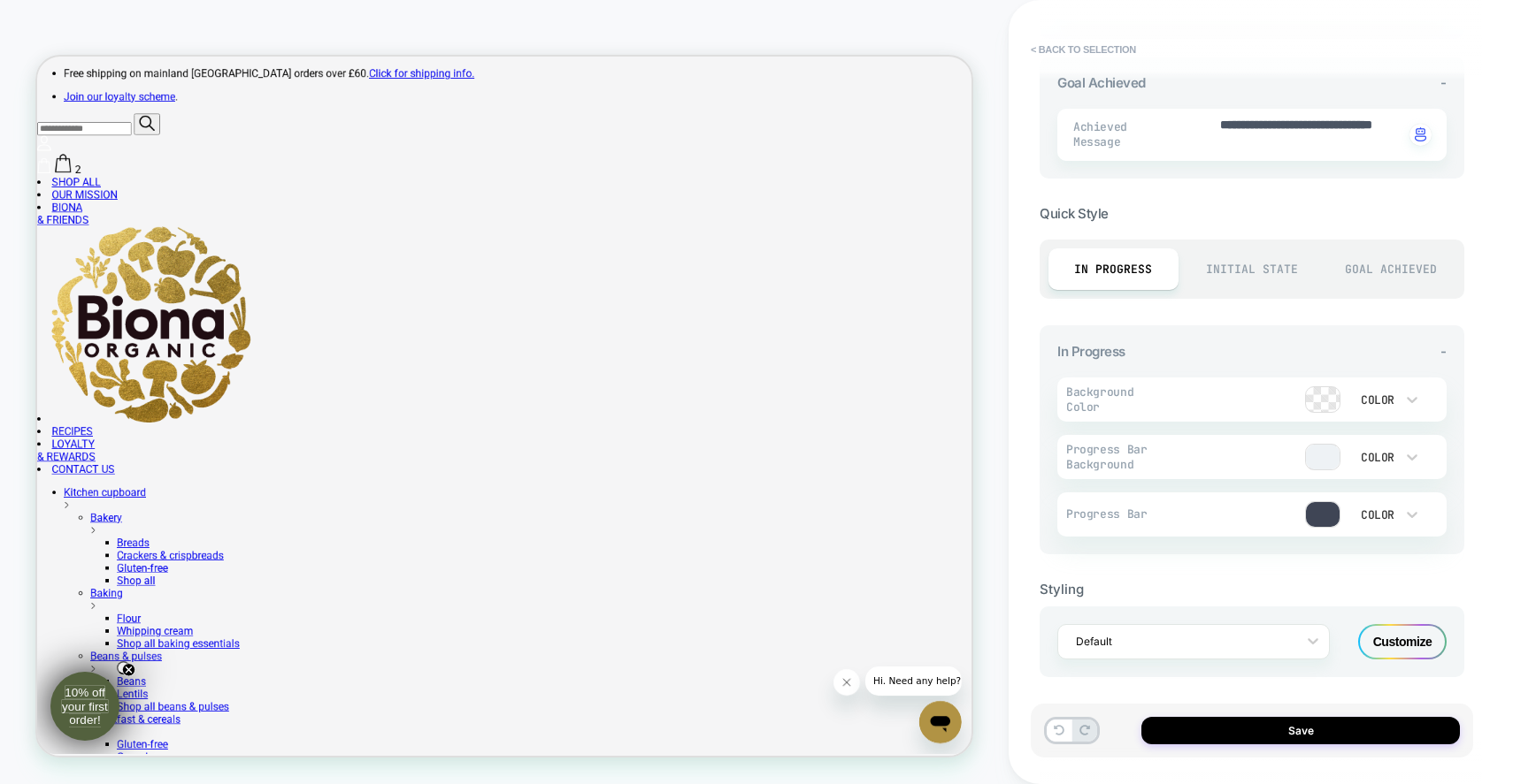
scroll to position [0, 0]
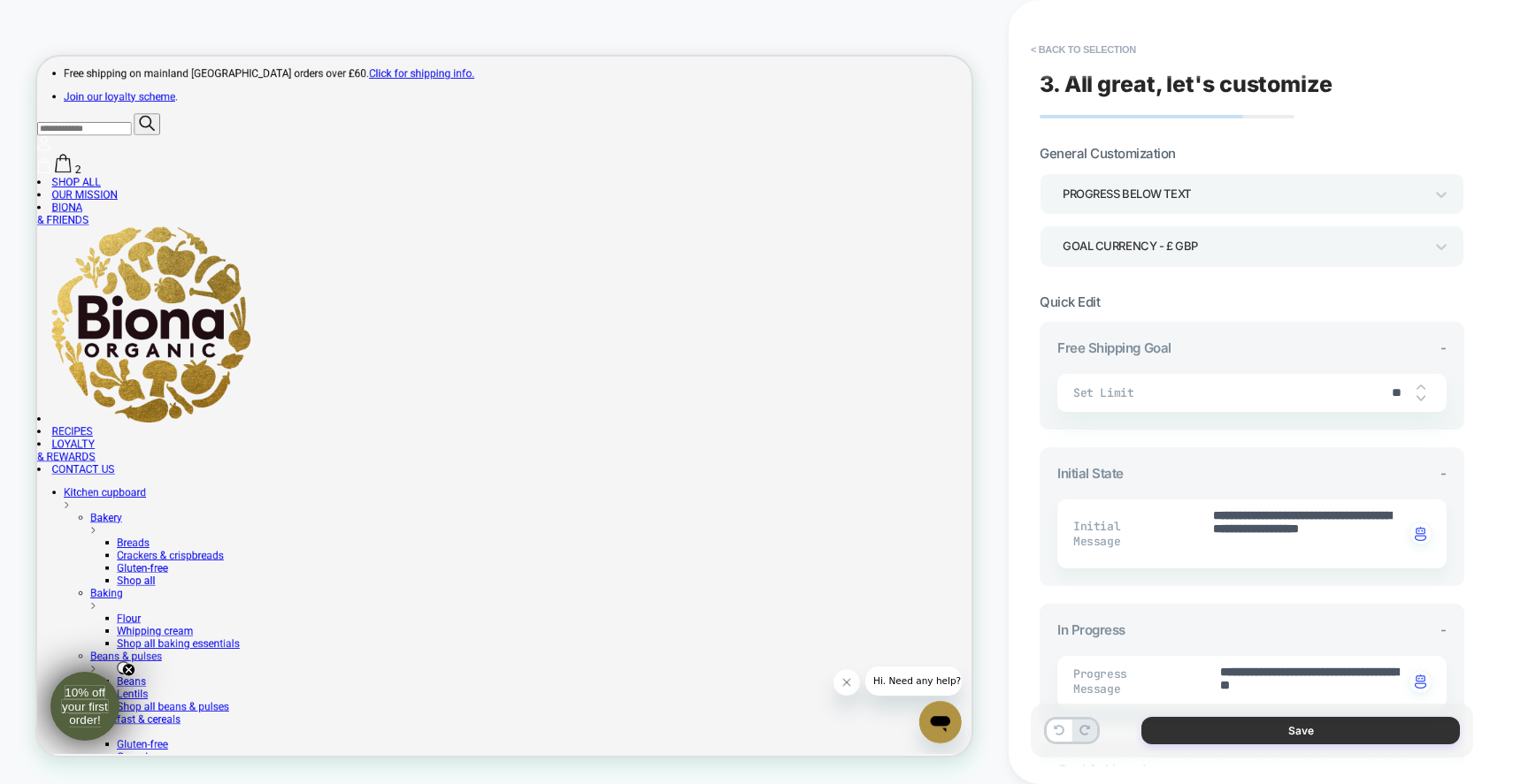
click at [1254, 728] on button "Save" at bounding box center [1300, 731] width 319 height 27
type textarea "*"
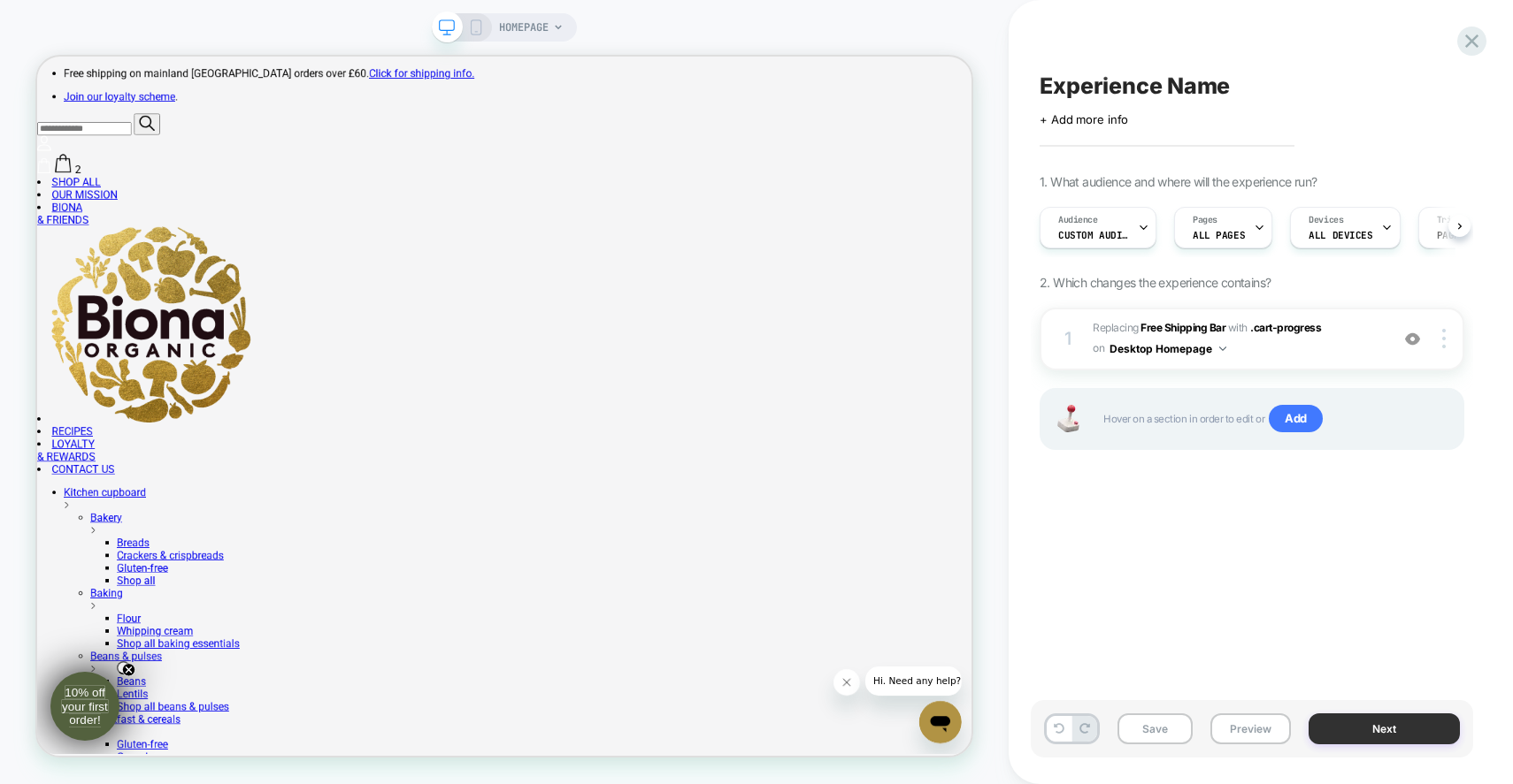
scroll to position [0, 1]
click at [1367, 717] on button "Next" at bounding box center [1384, 729] width 151 height 31
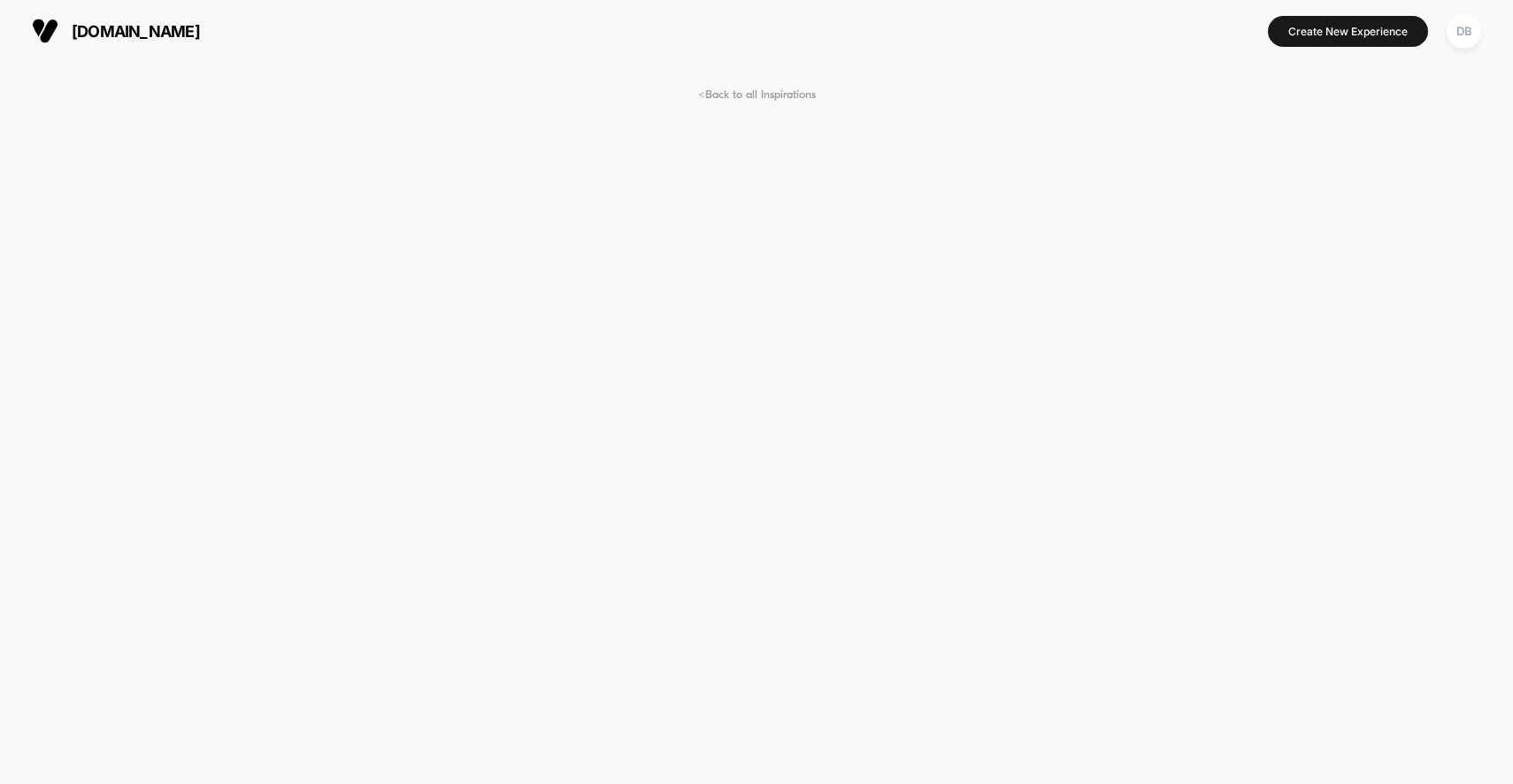
click at [146, 28] on span "[DOMAIN_NAME]" at bounding box center [136, 31] width 129 height 19
